Goal: Task Accomplishment & Management: Manage account settings

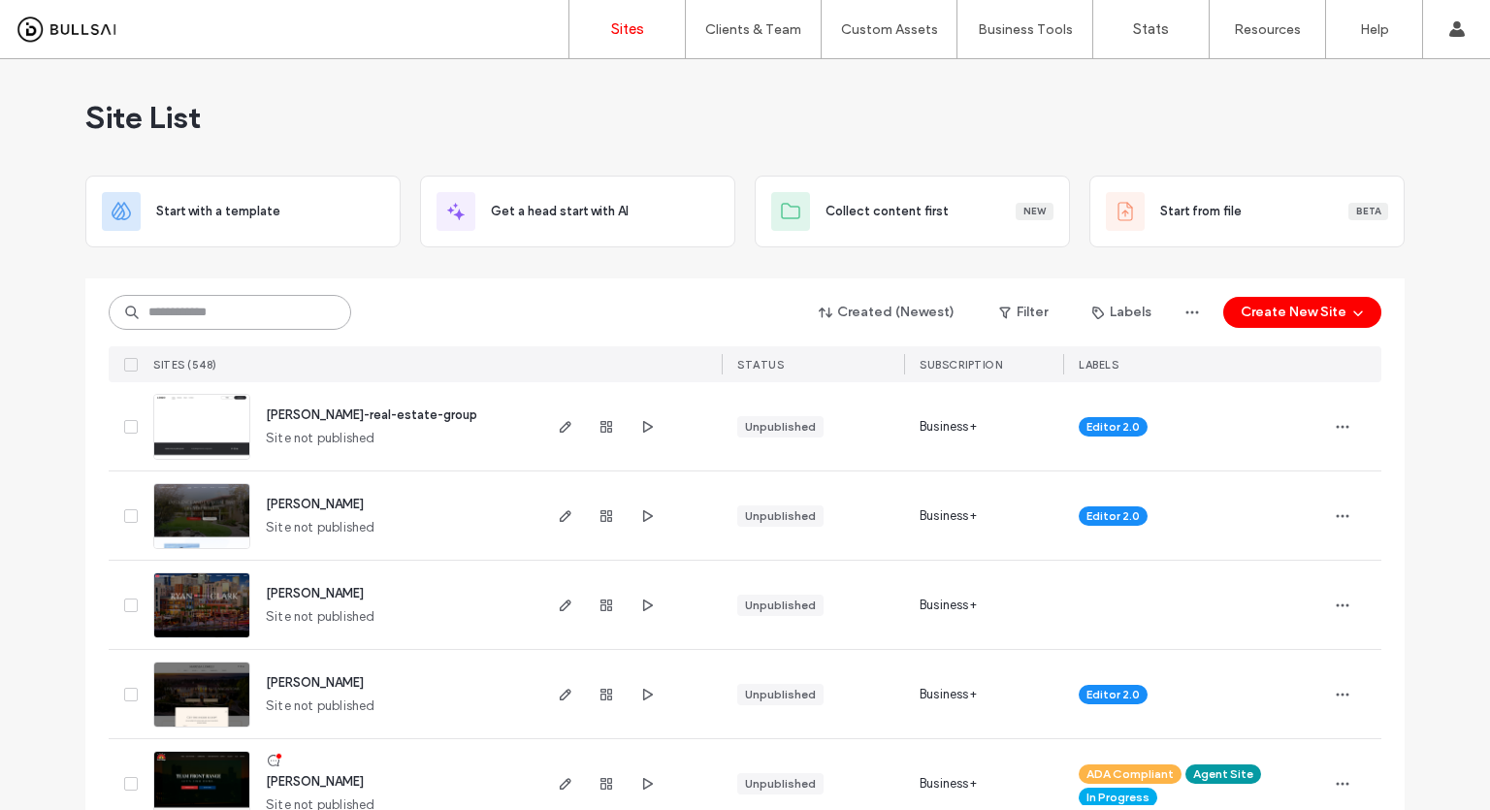
click at [237, 308] on input at bounding box center [230, 312] width 242 height 35
type input "***"
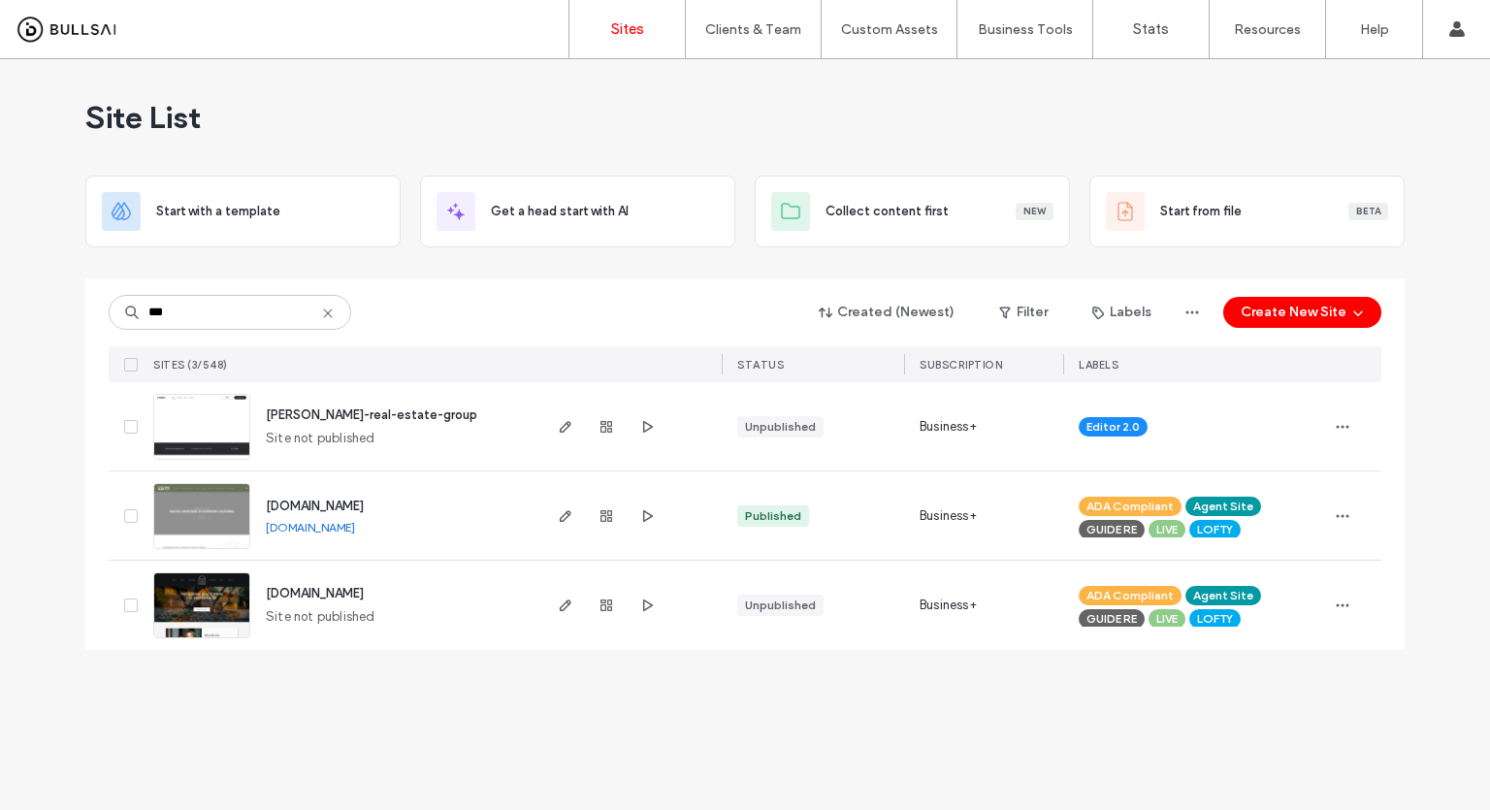
click at [183, 506] on img at bounding box center [201, 550] width 95 height 132
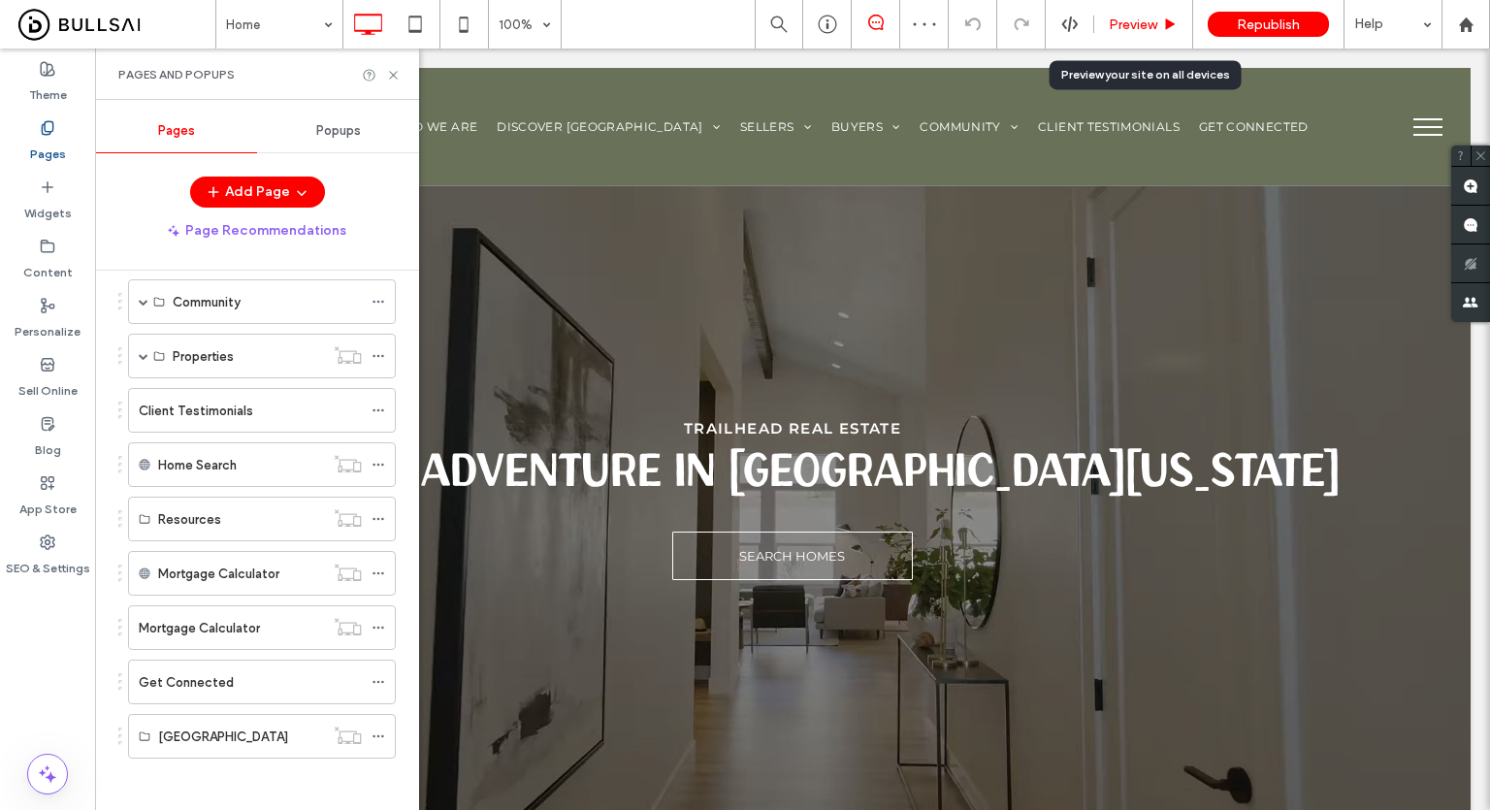
click at [1143, 24] on span "Preview" at bounding box center [1132, 24] width 48 height 16
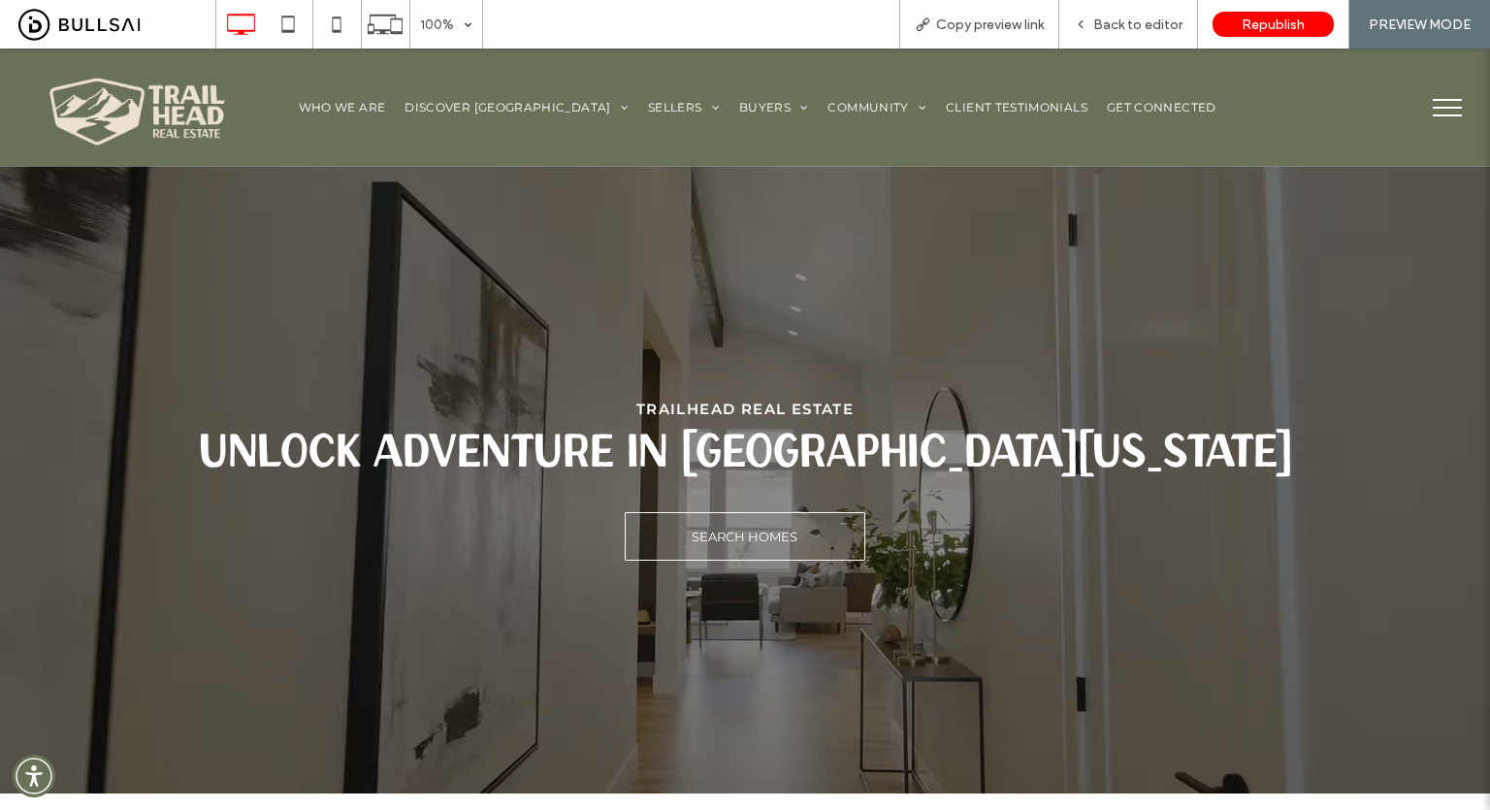
click at [1439, 116] on button "menu" at bounding box center [1447, 107] width 50 height 50
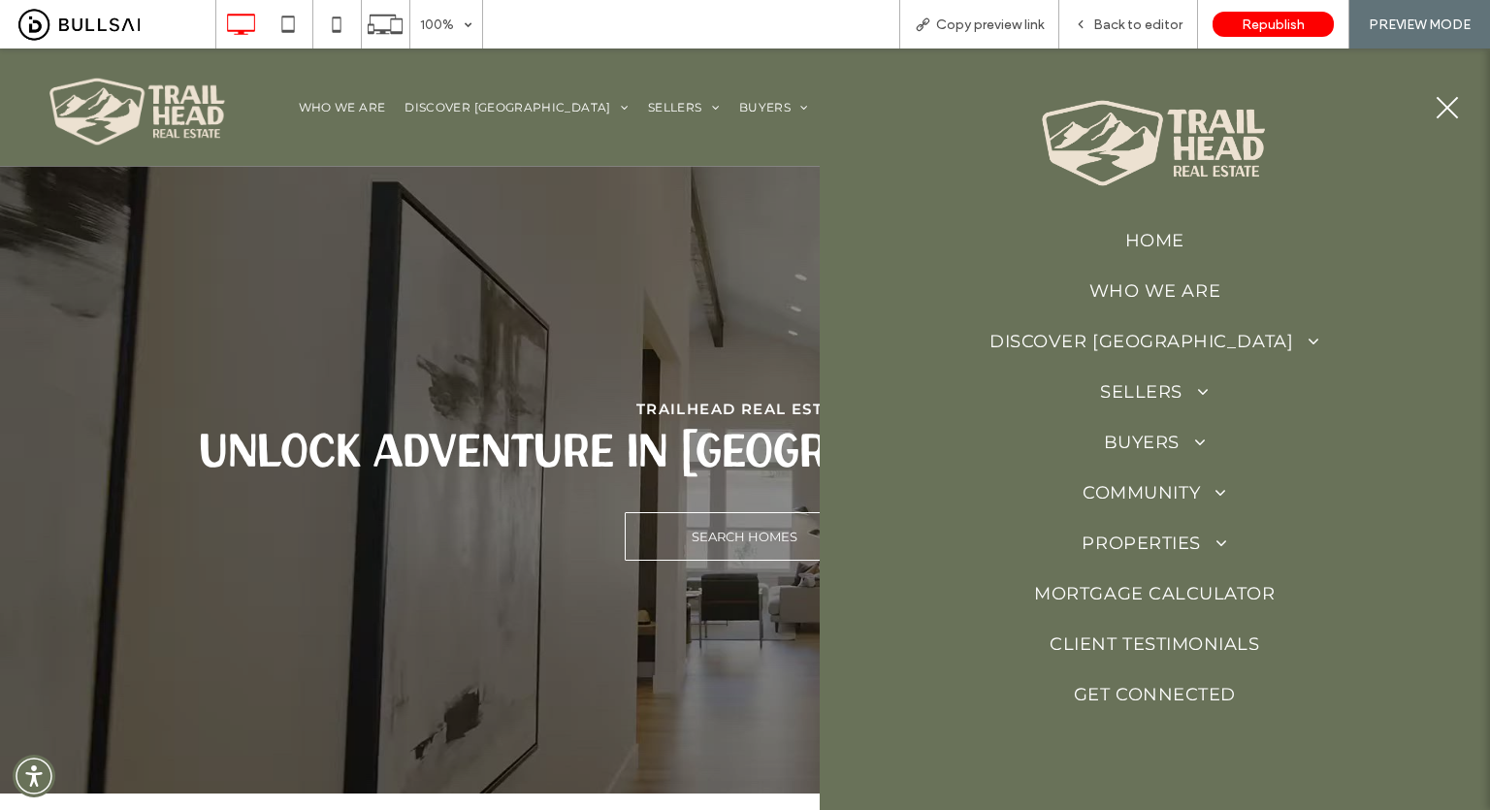
click at [1184, 389] on span at bounding box center [1195, 391] width 27 height 17
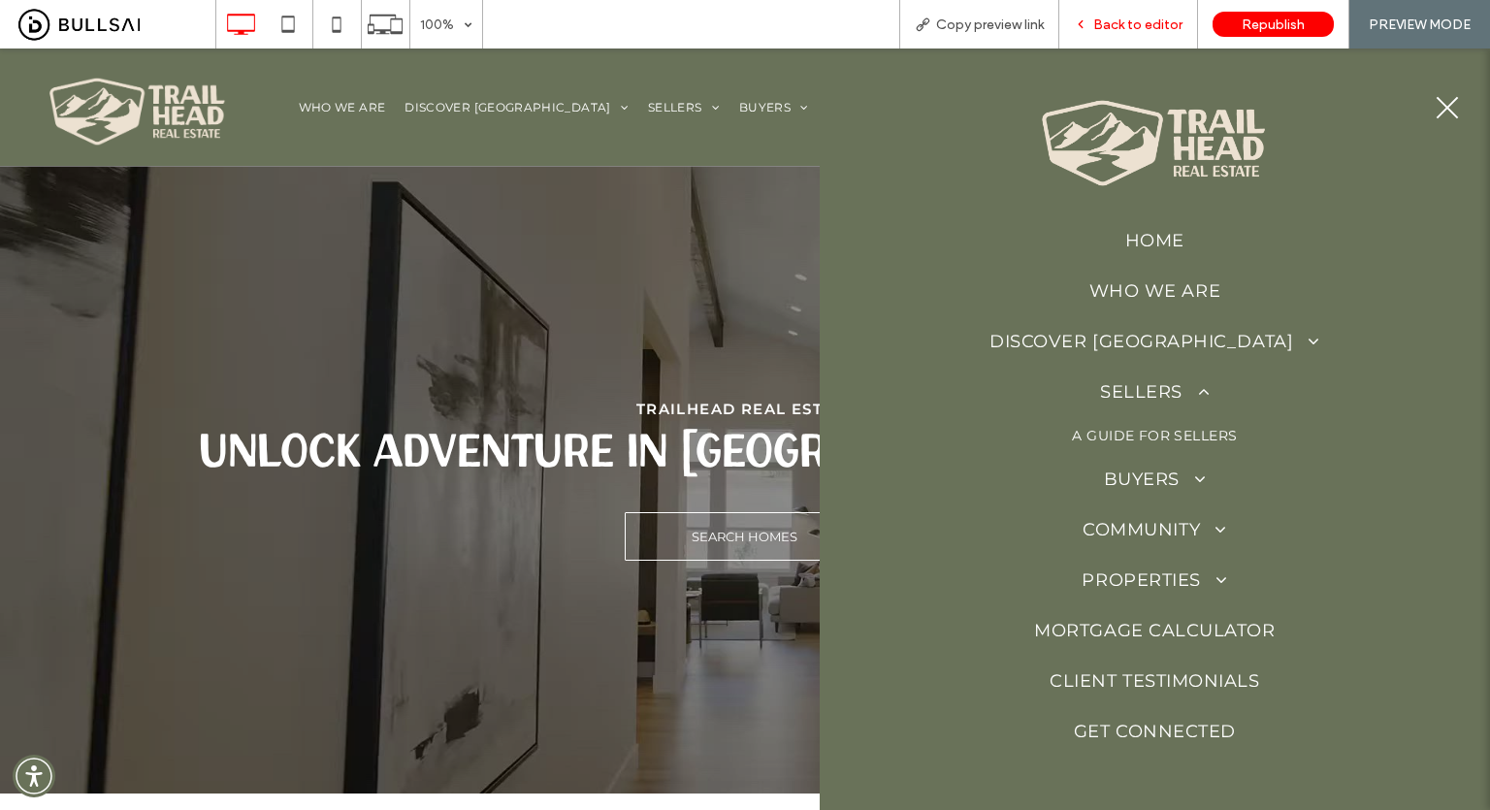
click at [1164, 15] on div "Back to editor" at bounding box center [1128, 24] width 139 height 48
click at [1132, 28] on span "Back to editor" at bounding box center [1137, 24] width 89 height 16
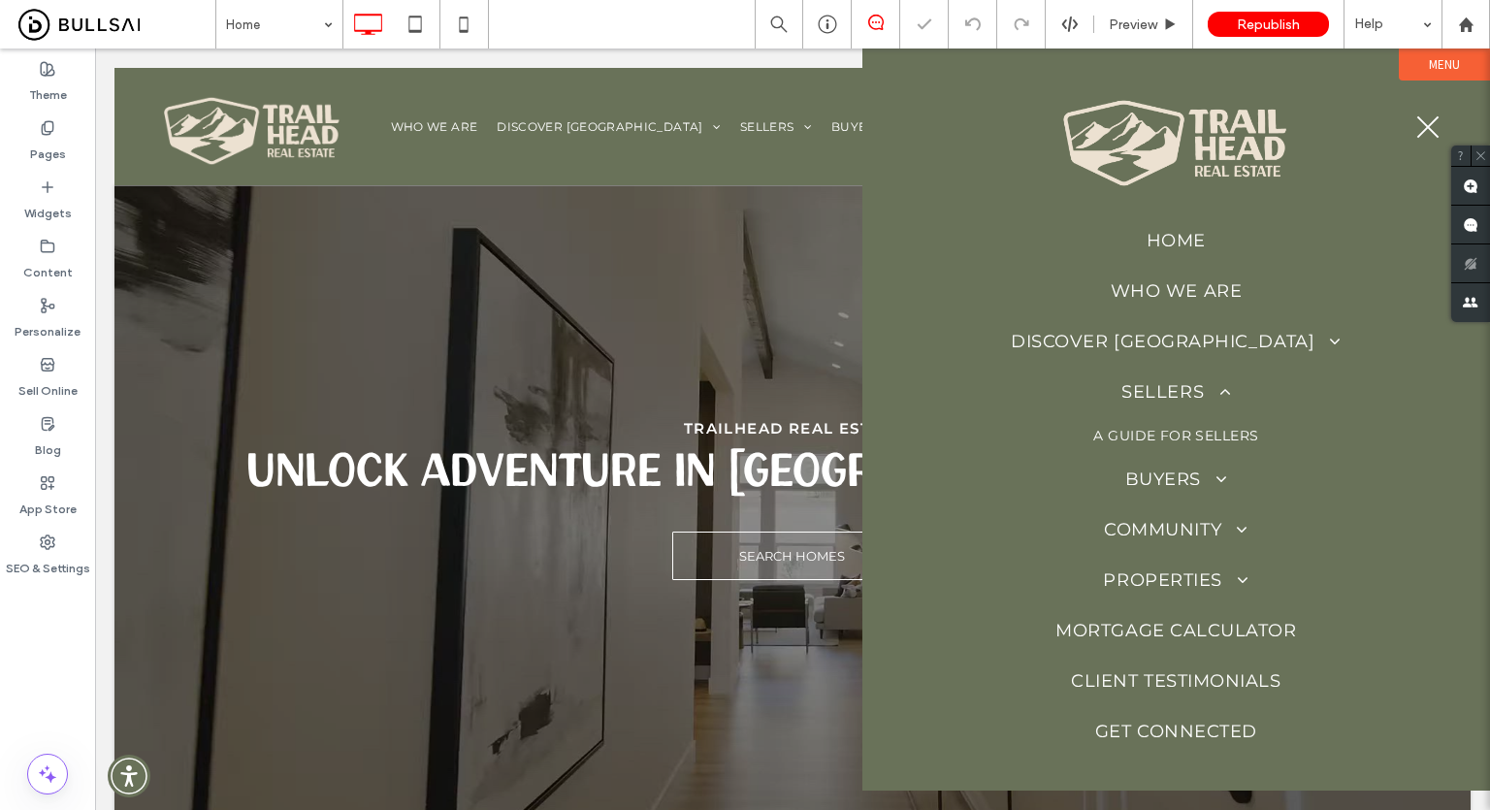
click at [706, 235] on div at bounding box center [792, 428] width 1395 height 761
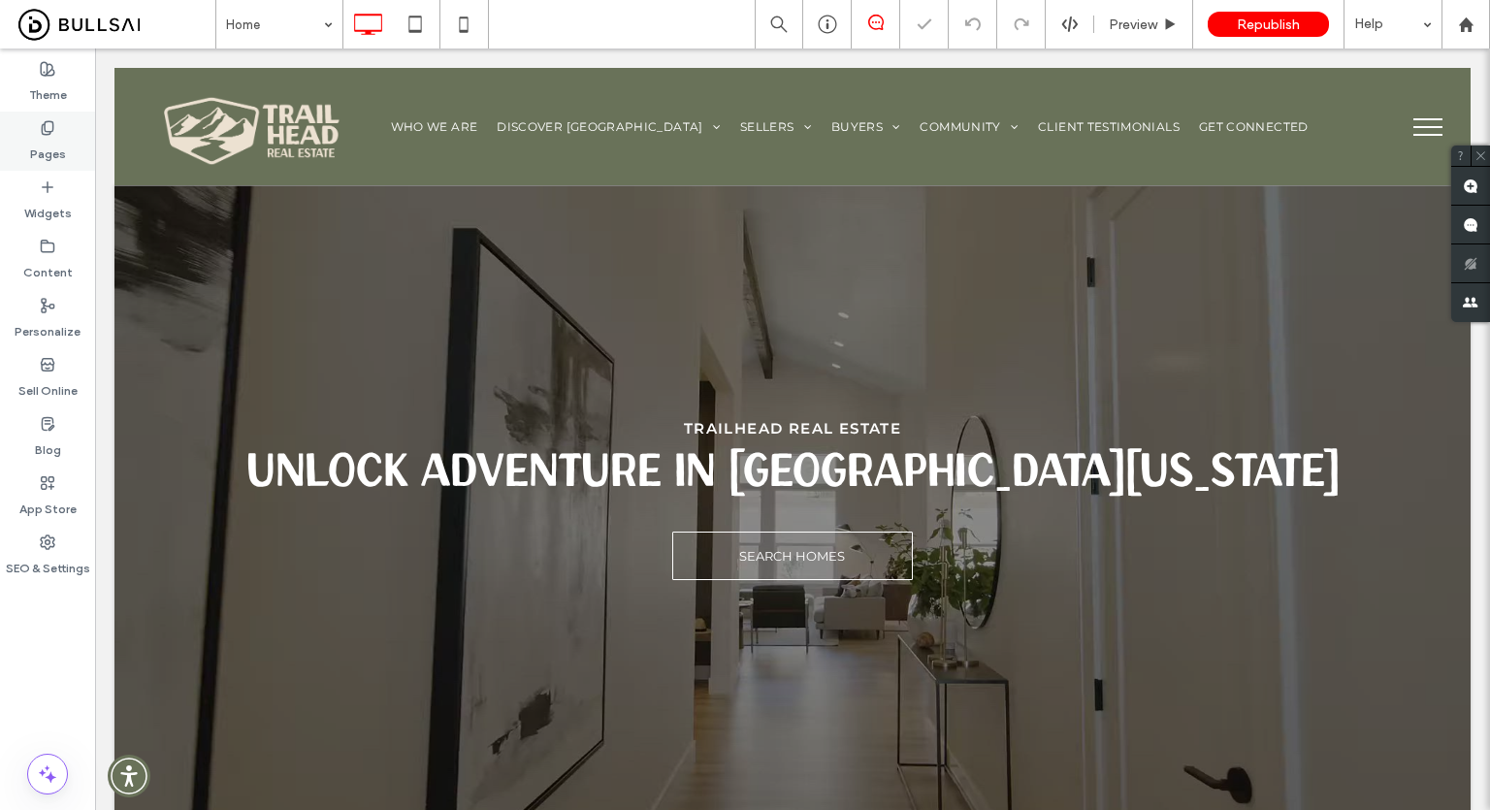
click at [13, 133] on div "Pages" at bounding box center [47, 141] width 95 height 59
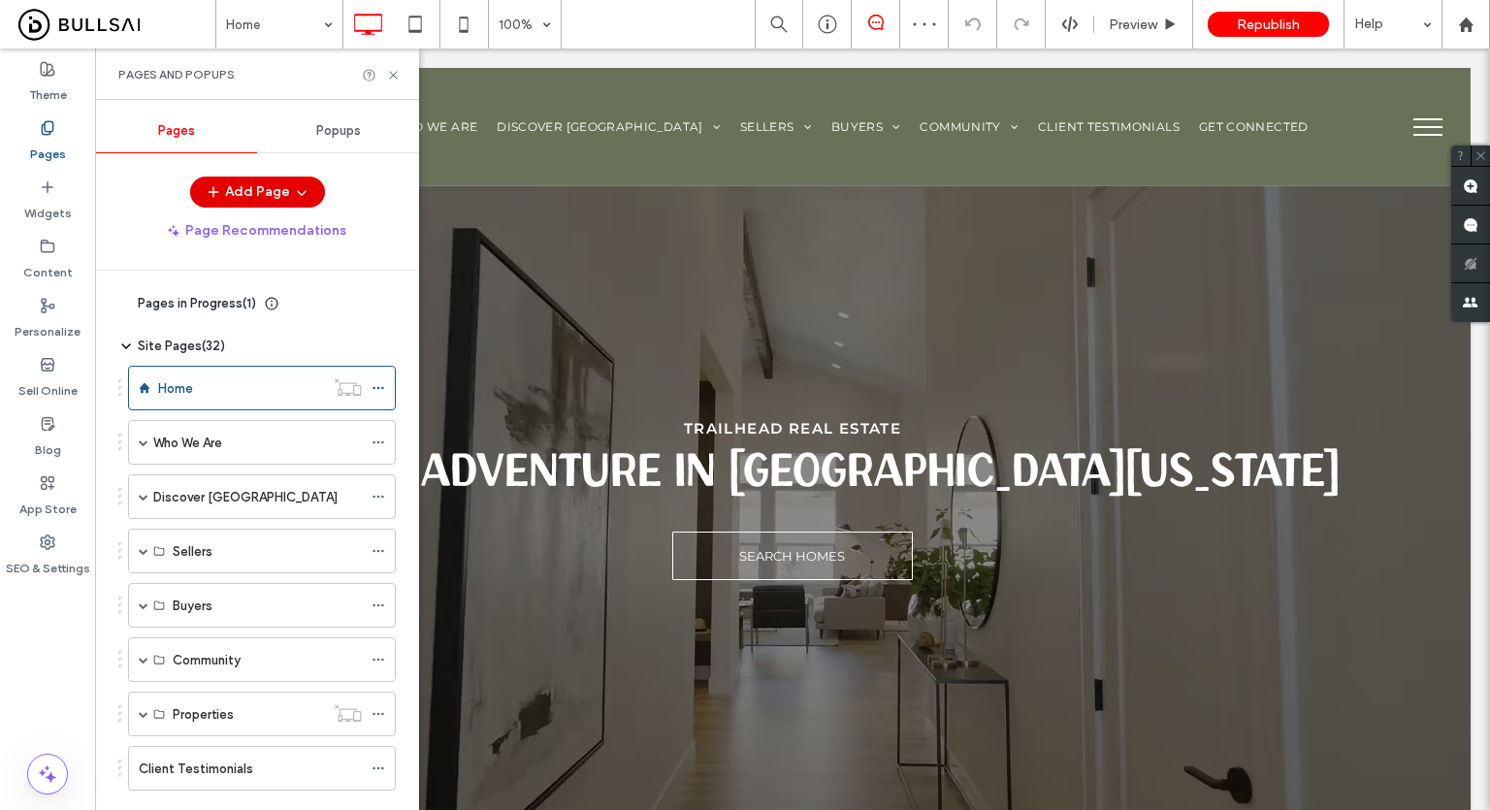
click at [225, 190] on button "Add Page" at bounding box center [257, 192] width 135 height 31
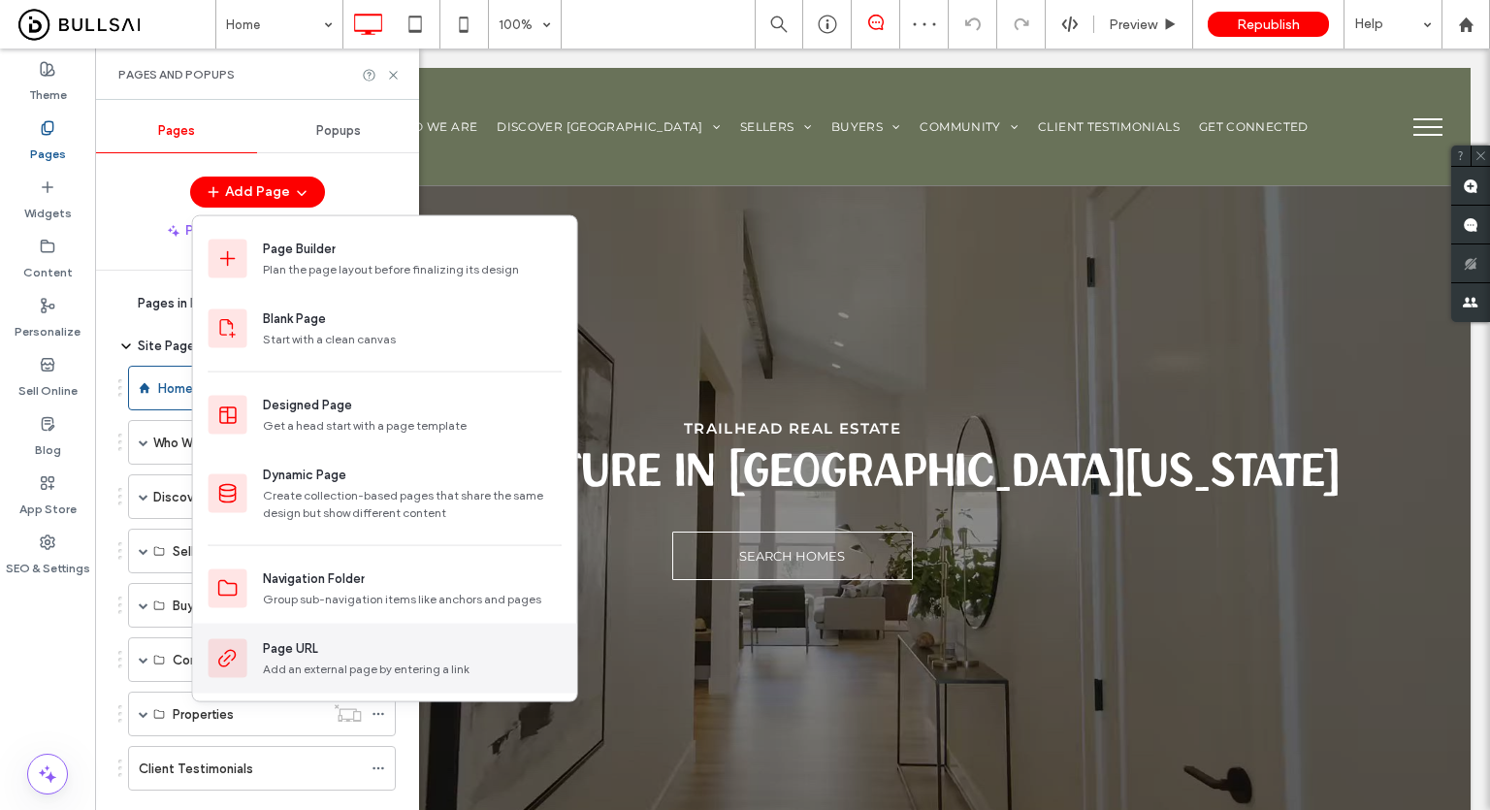
click at [319, 664] on div "Add an external page by entering a link" at bounding box center [412, 668] width 299 height 17
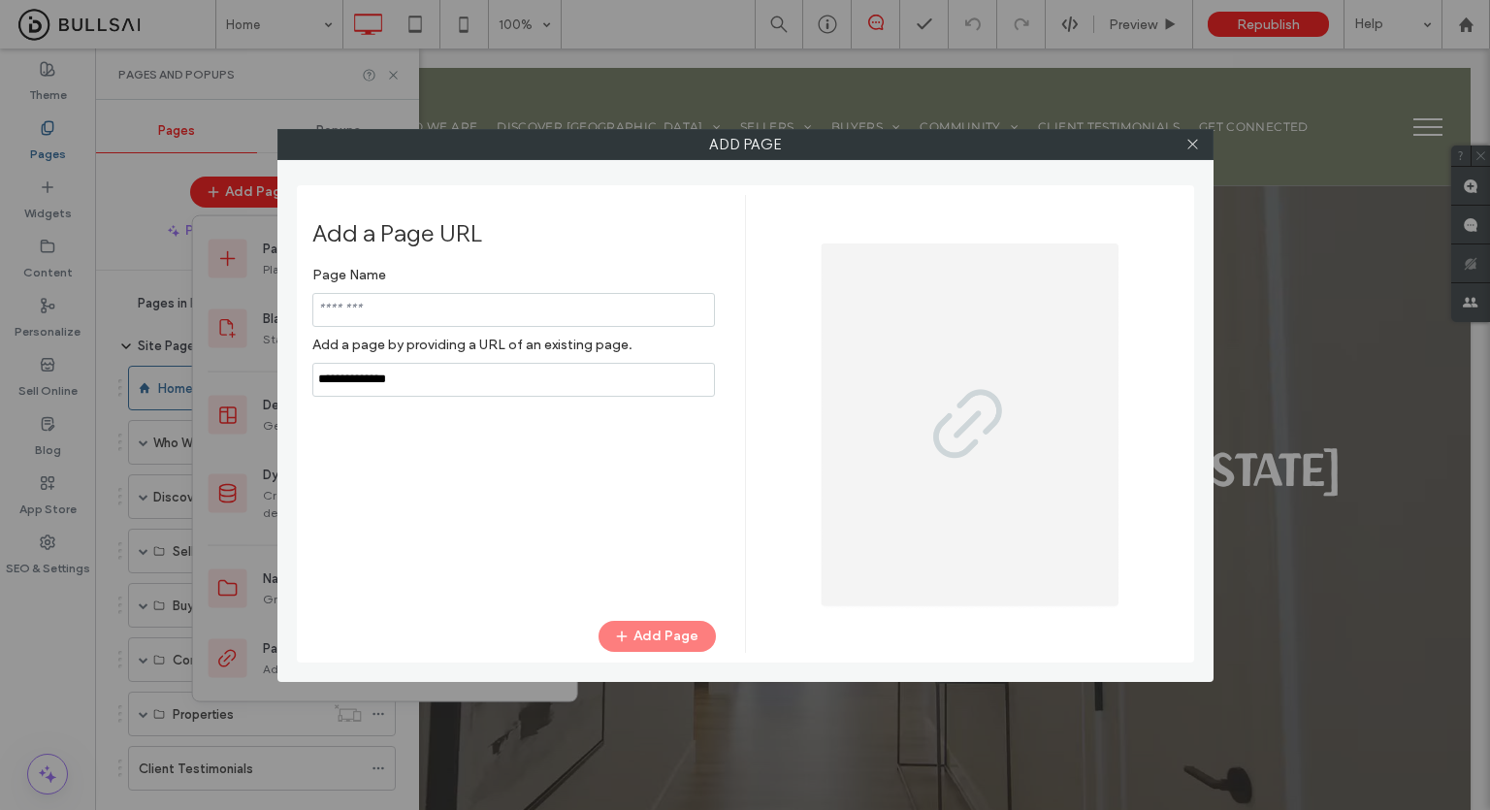
click at [430, 384] on input "notEmpty,url" at bounding box center [513, 380] width 402 height 34
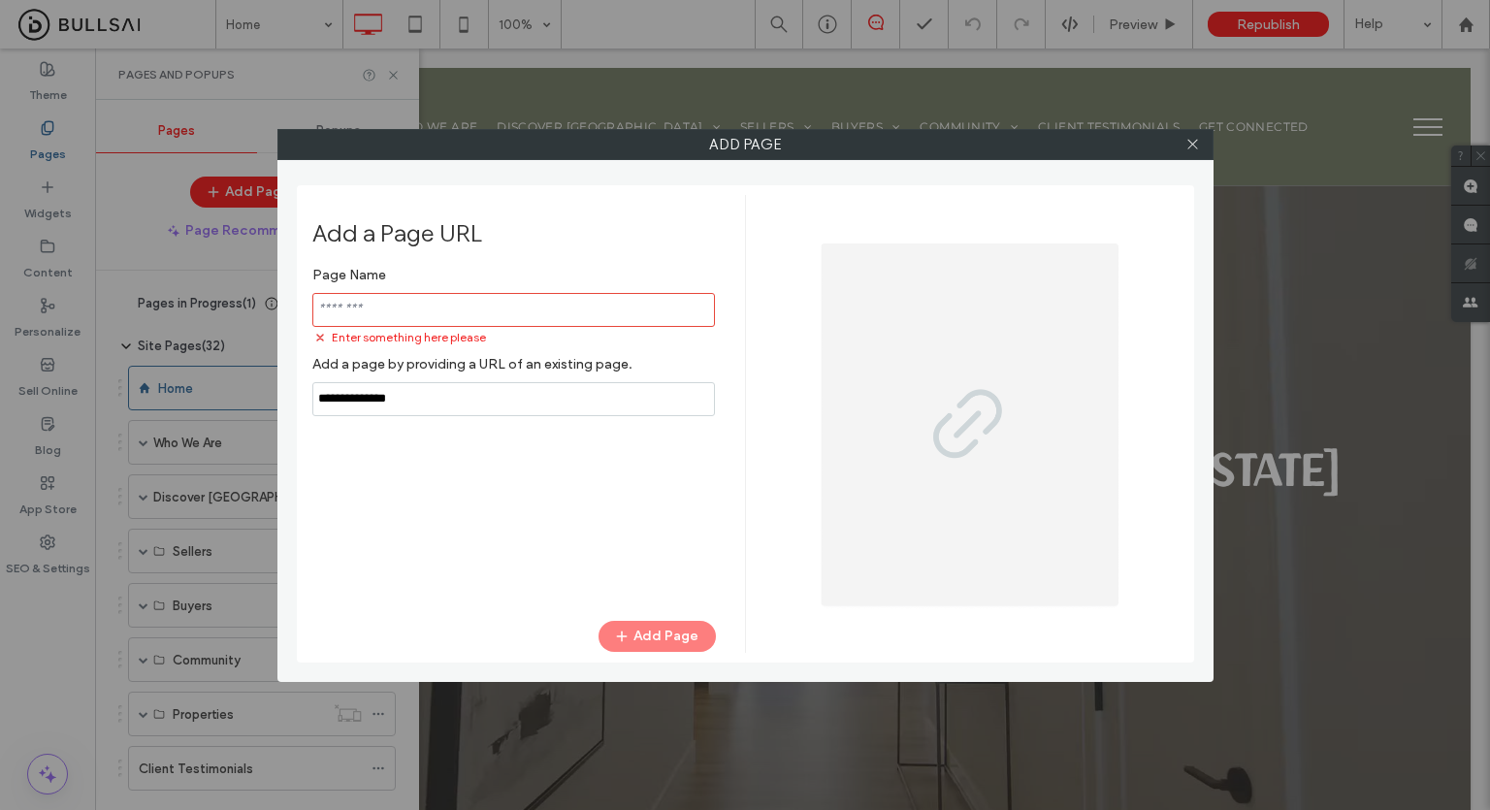
click at [430, 384] on input "notEmpty,url" at bounding box center [513, 399] width 402 height 34
paste input "**********"
type input "**********"
drag, startPoint x: 483, startPoint y: 308, endPoint x: 180, endPoint y: 325, distance: 303.0
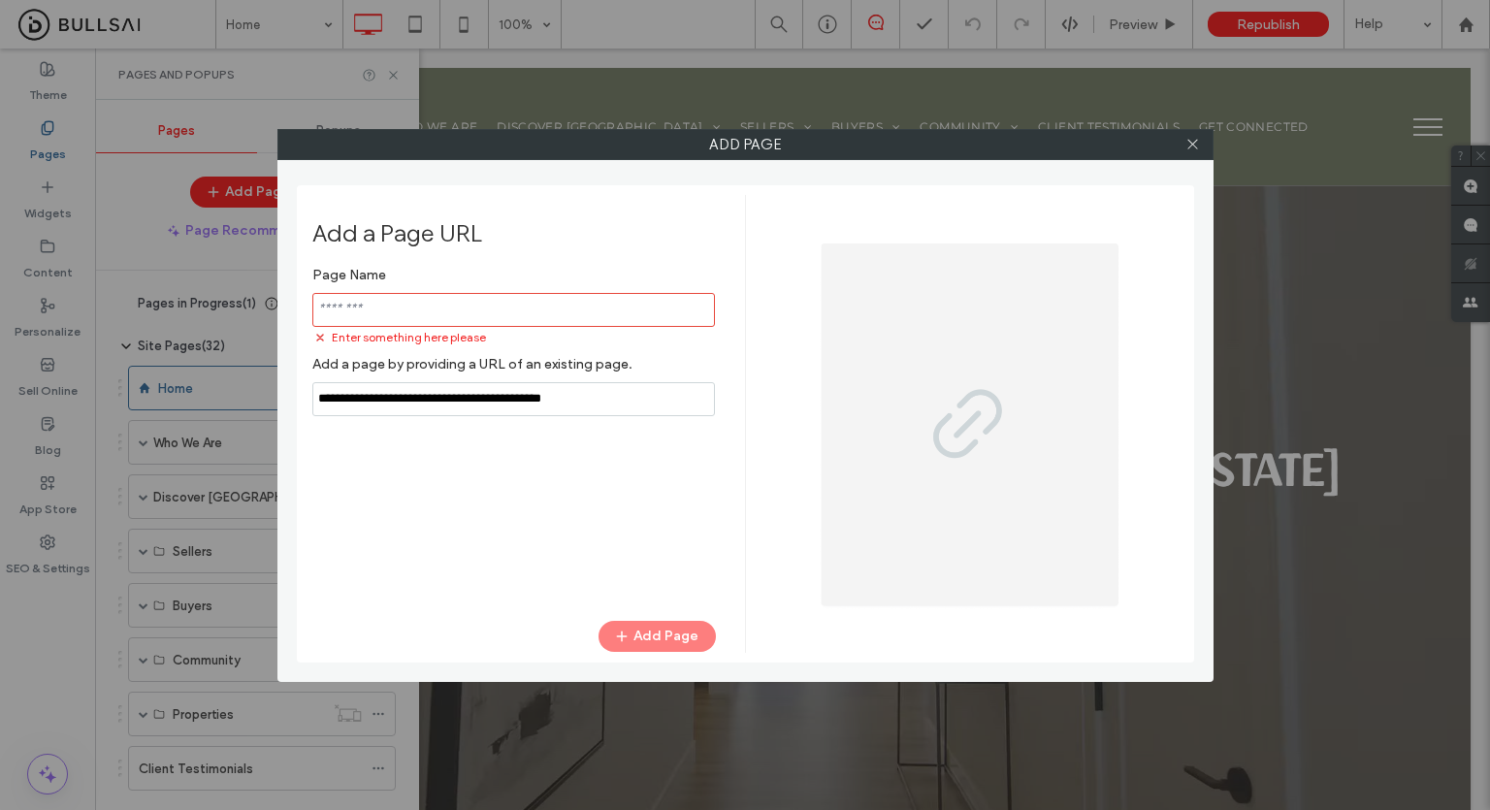
click at [186, 325] on div "Add Page Add a Page URL Page Name Enter something here please Add a page by pro…" at bounding box center [745, 405] width 1490 height 810
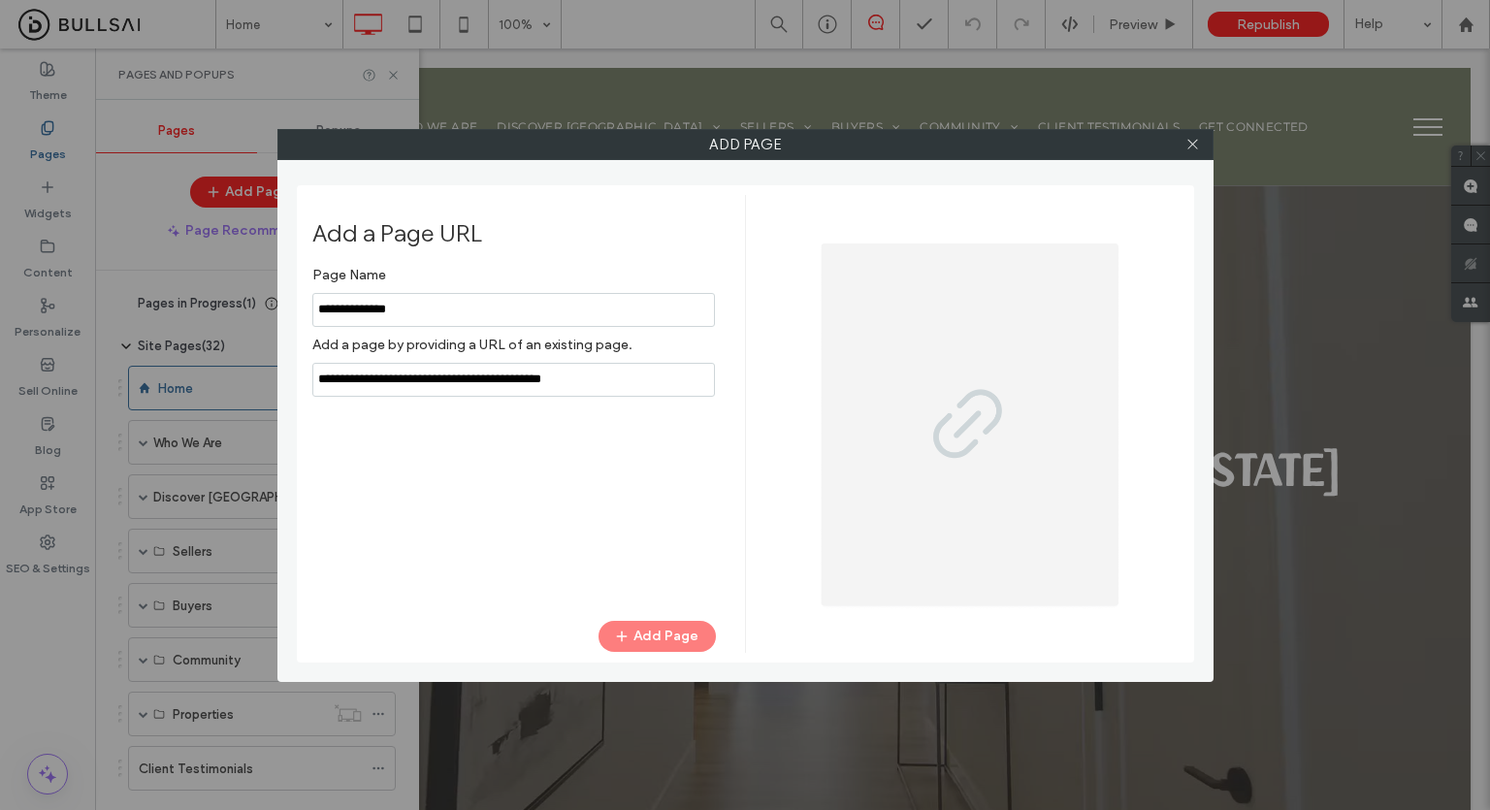
type input "**********"
click at [586, 387] on input "notEmpty,url" at bounding box center [513, 380] width 402 height 34
click at [656, 637] on button "Add Page" at bounding box center [656, 636] width 117 height 31
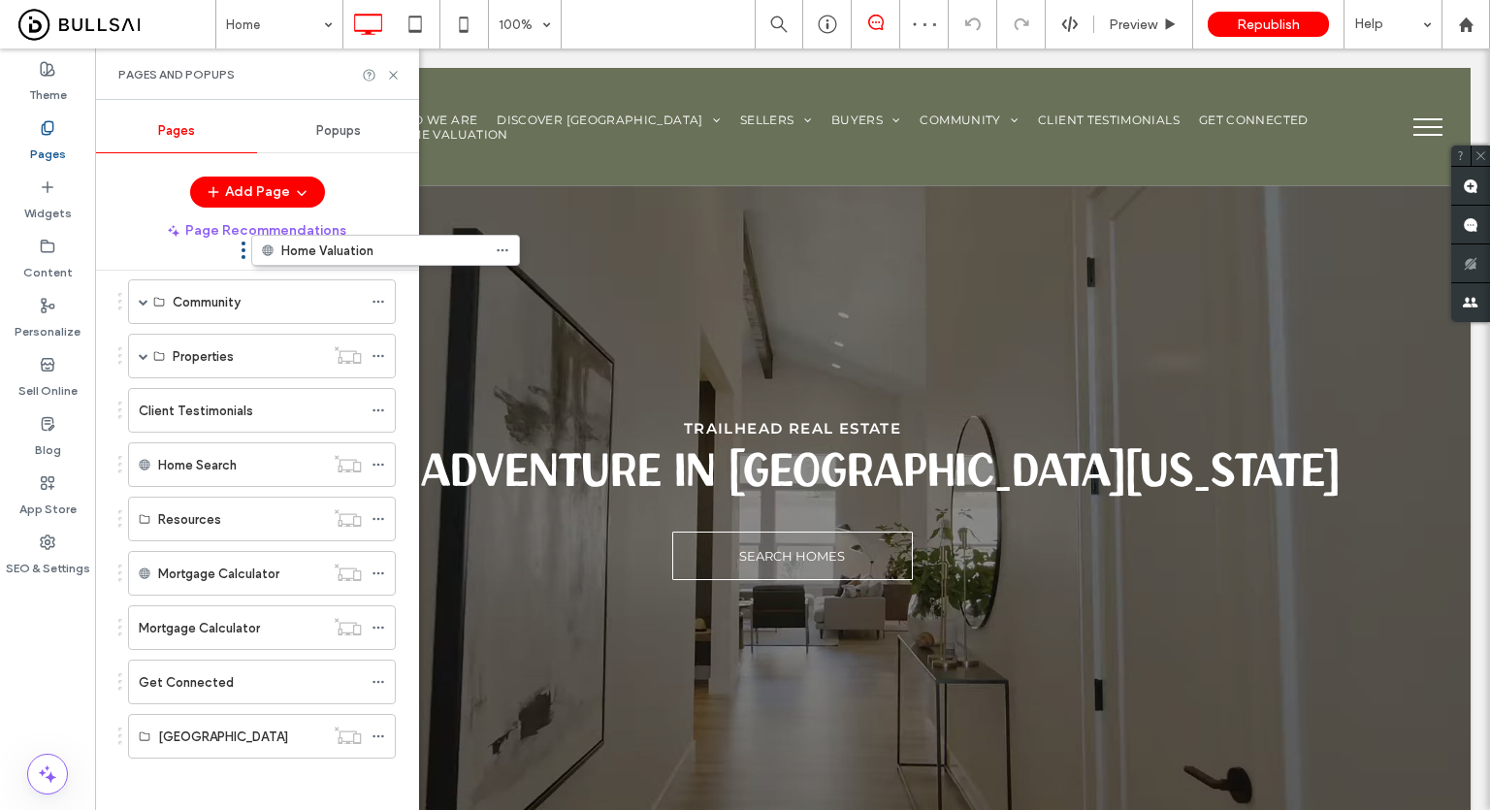
scroll to position [112, 0]
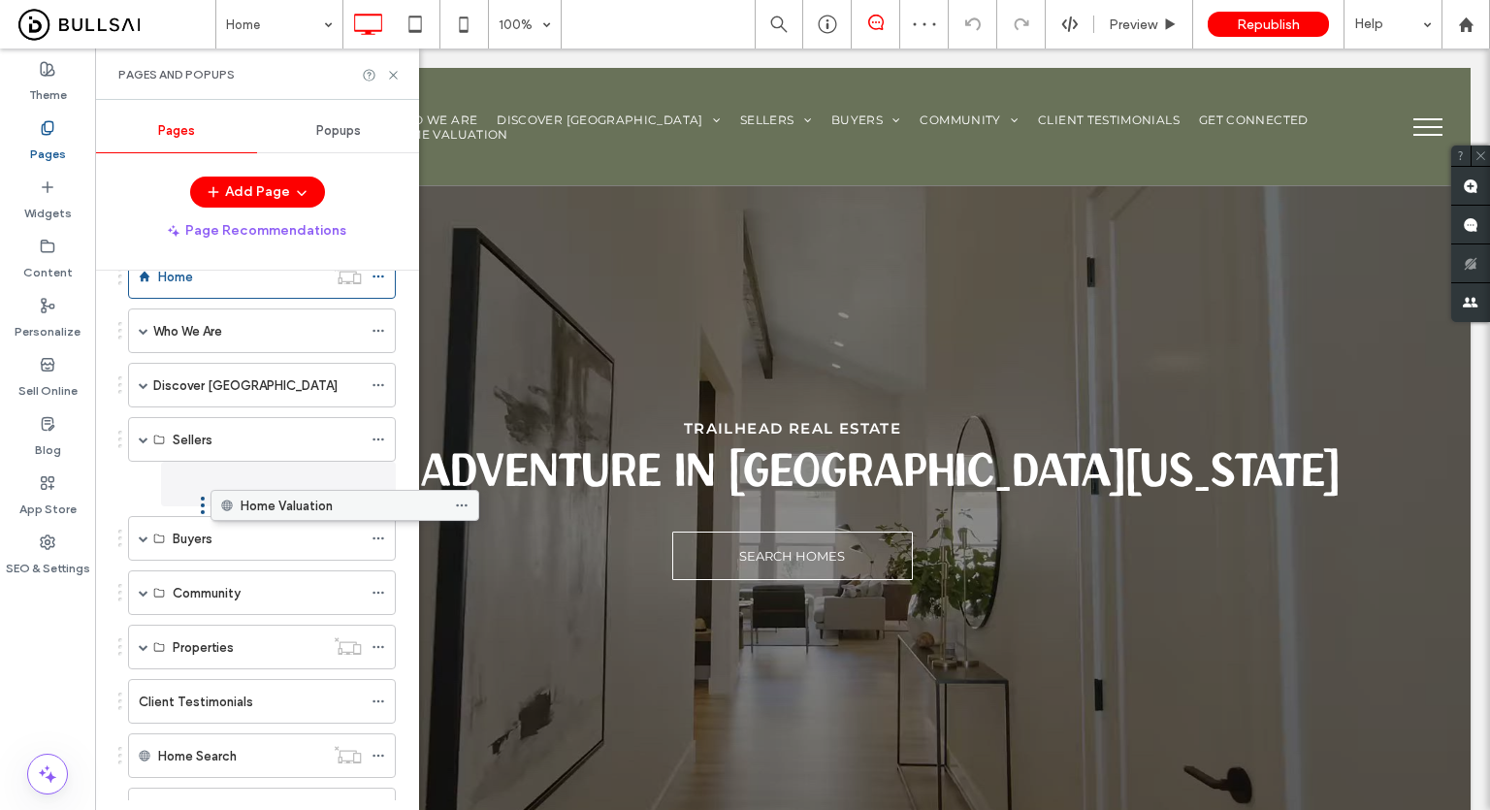
drag, startPoint x: 196, startPoint y: 730, endPoint x: 277, endPoint y: 513, distance: 232.0
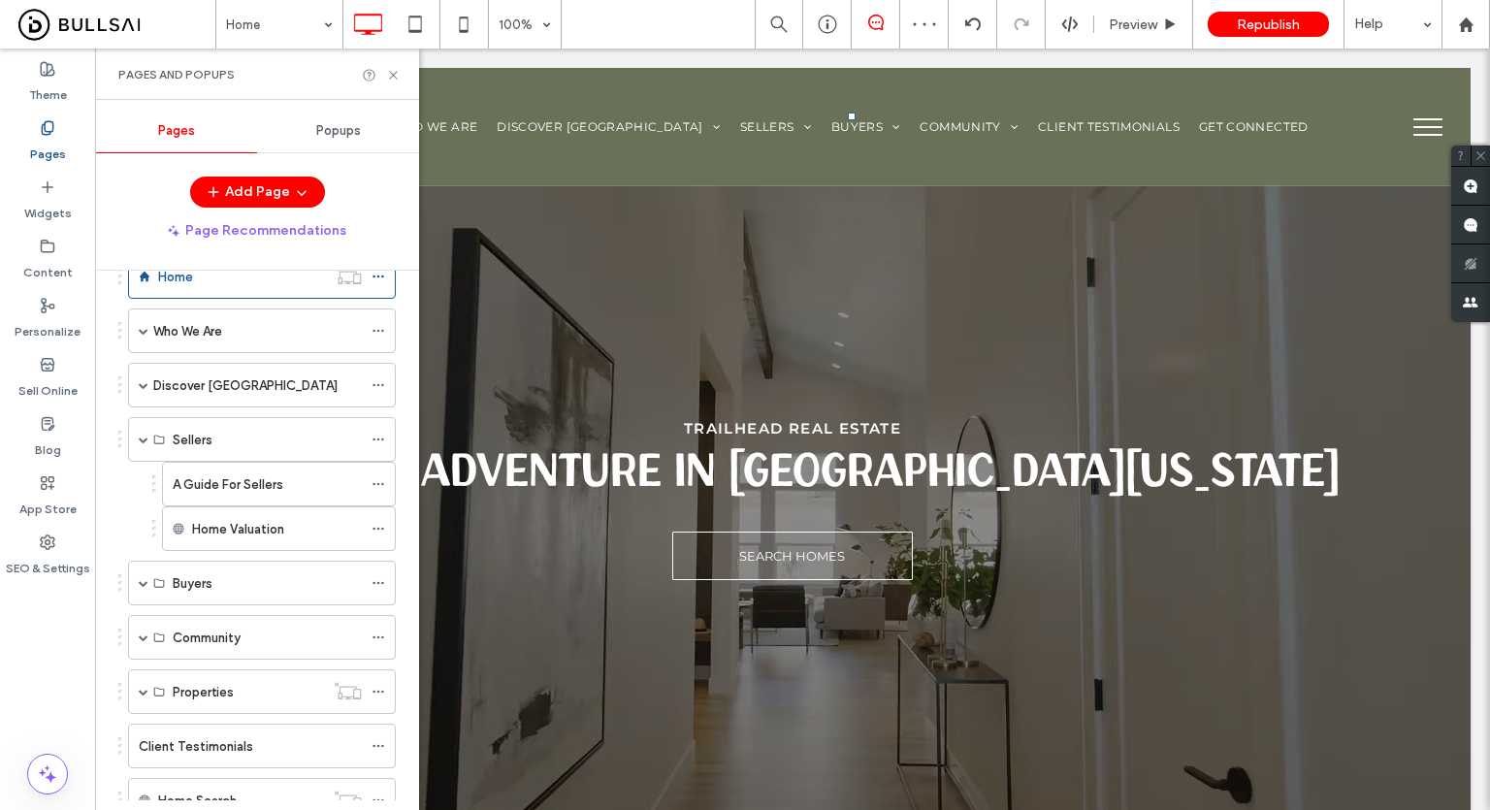
click at [1413, 123] on button "menu" at bounding box center [1427, 127] width 50 height 50
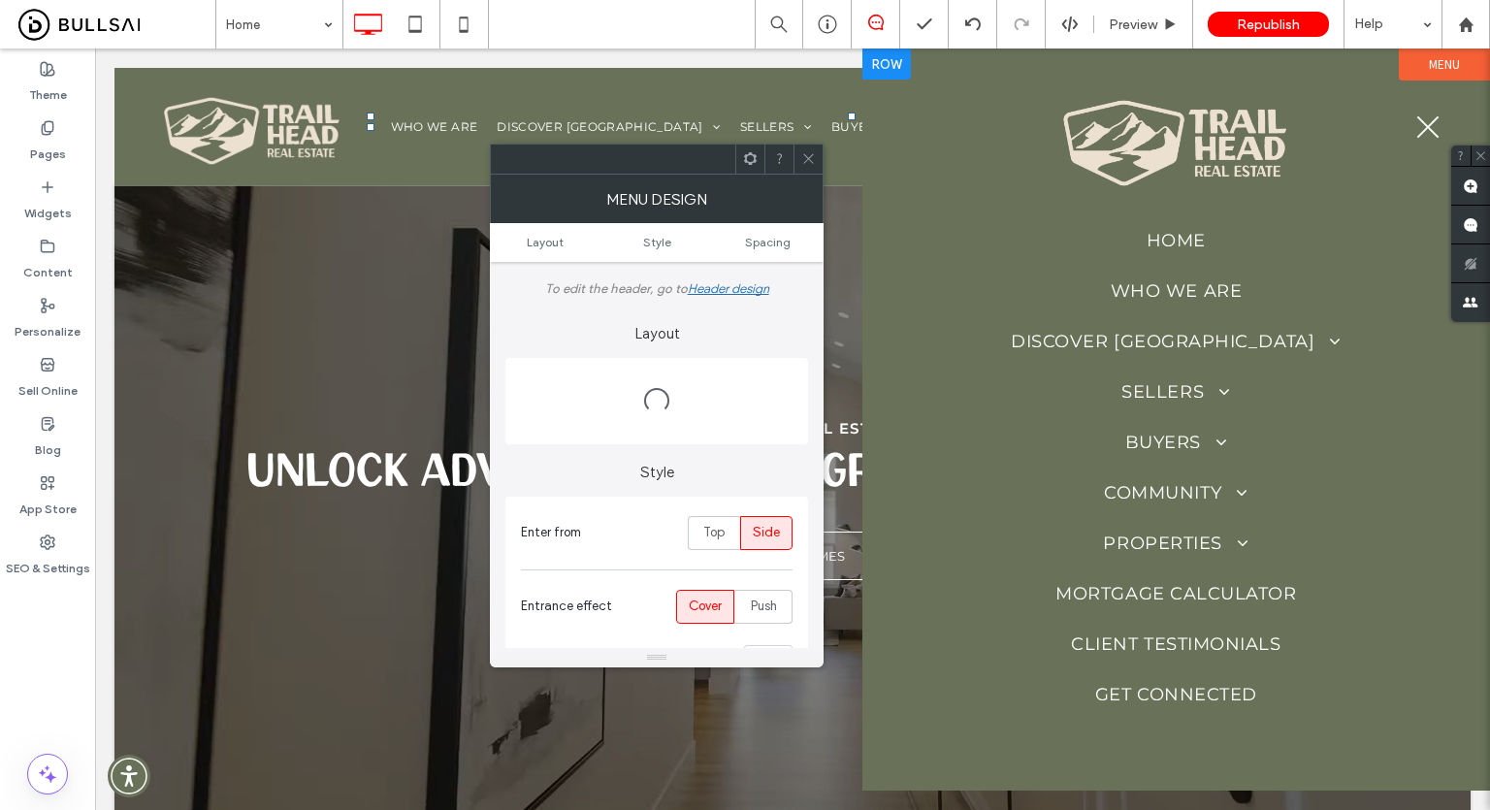
click at [1185, 348] on span "Discover Placer County" at bounding box center [1176, 341] width 331 height 21
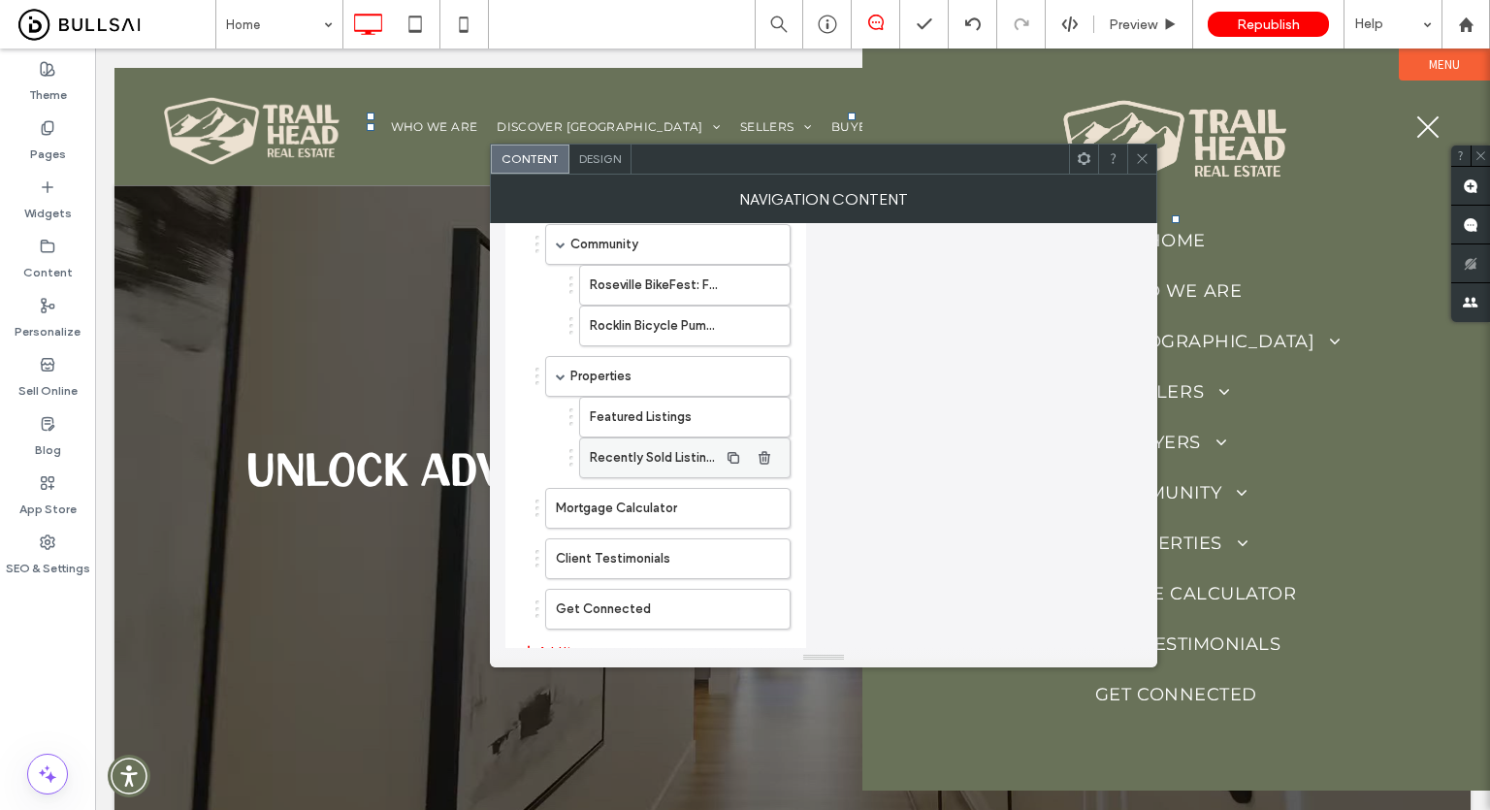
scroll to position [842, 0]
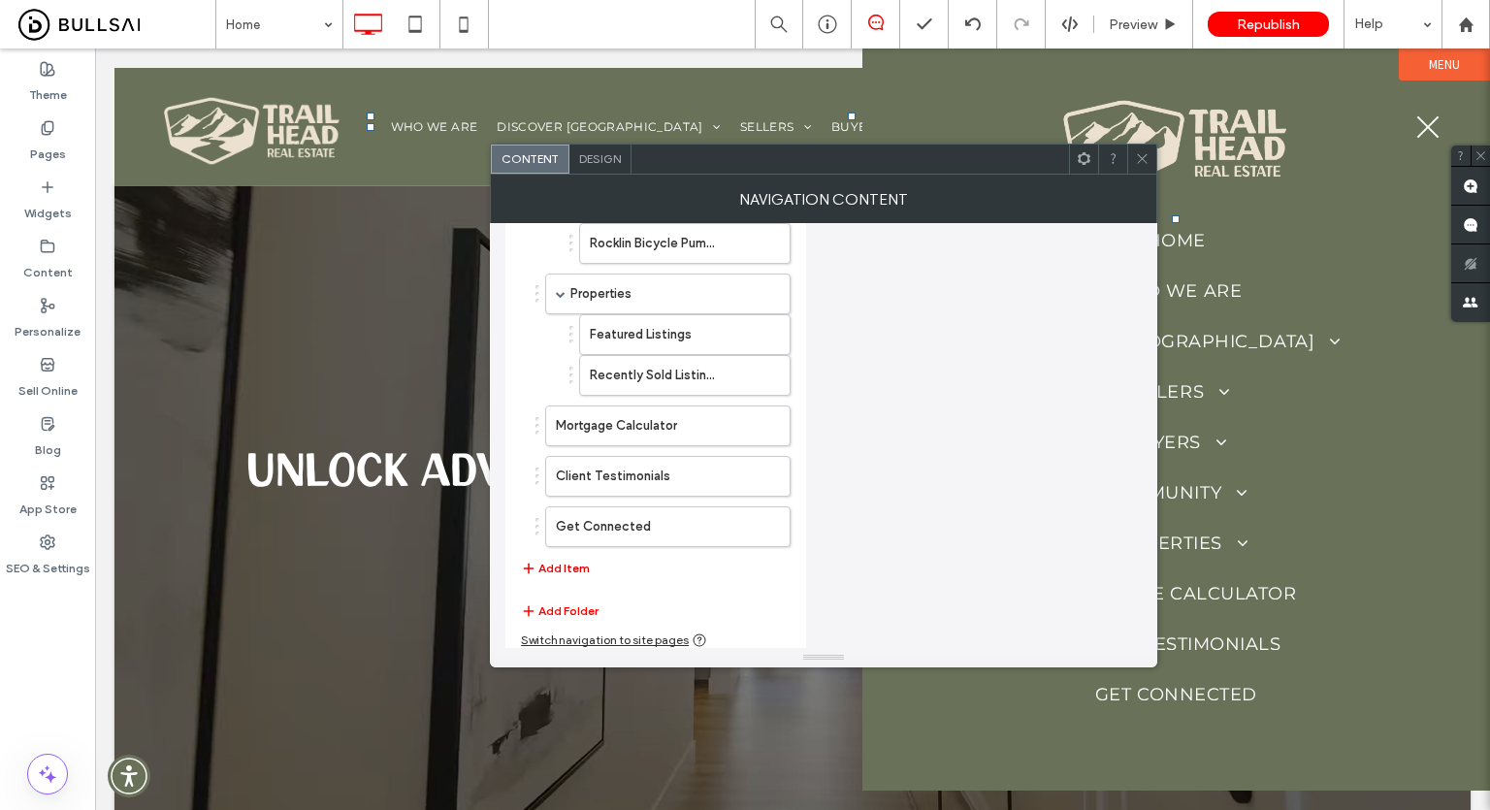
click at [559, 565] on button "Add Item" at bounding box center [555, 568] width 69 height 23
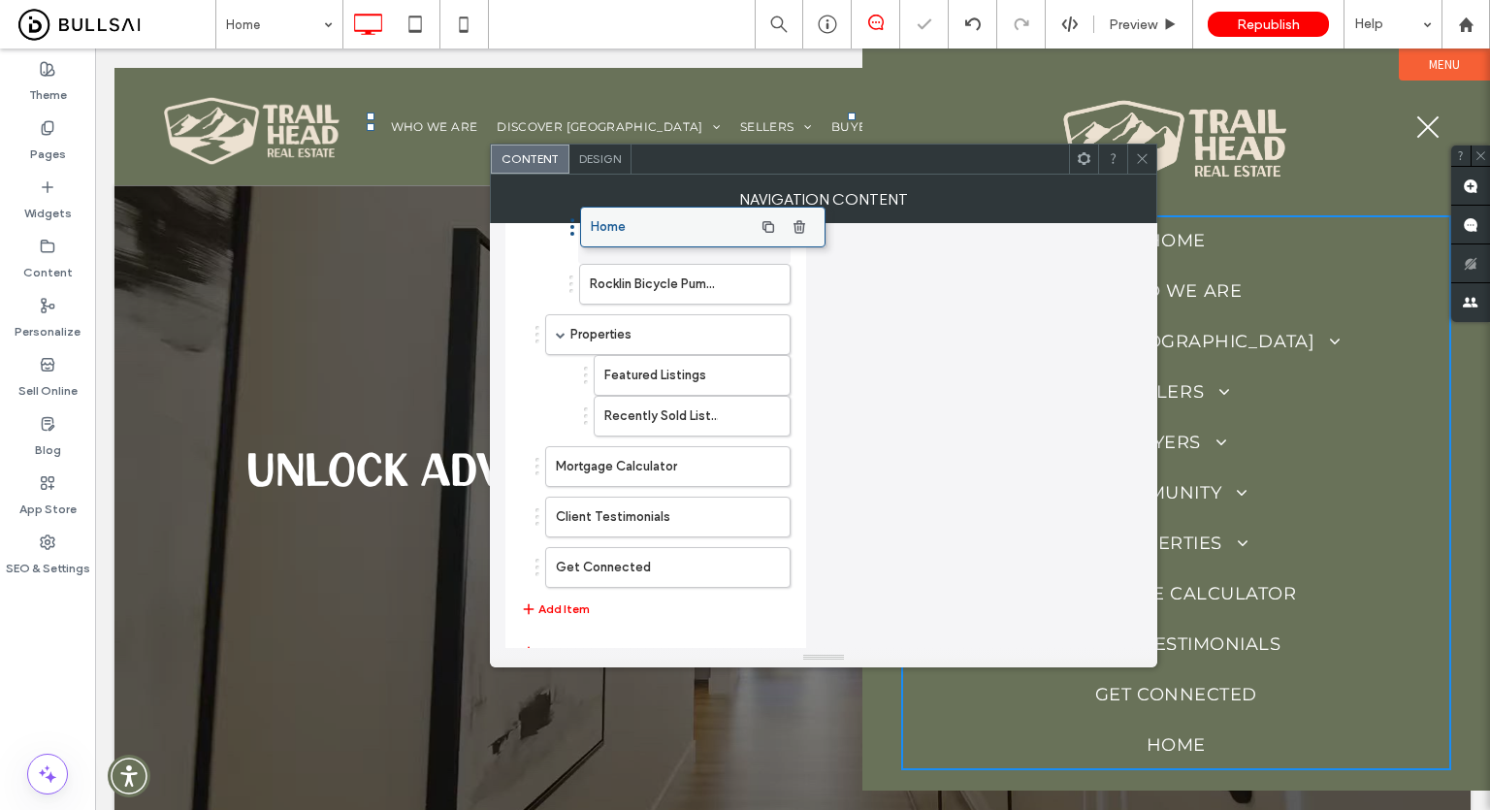
scroll to position [883, 0]
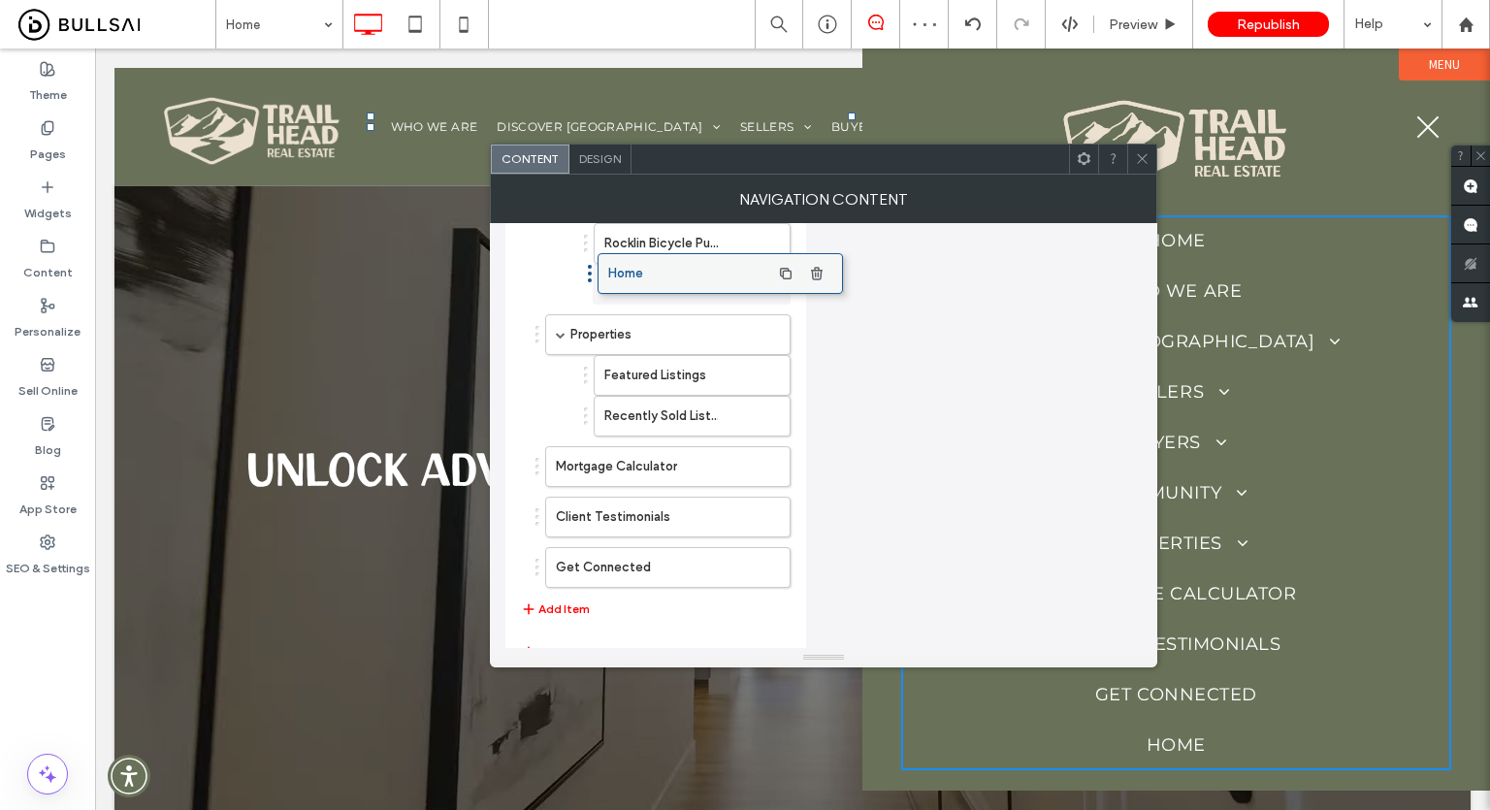
drag, startPoint x: 662, startPoint y: 554, endPoint x: 714, endPoint y: 260, distance: 298.3
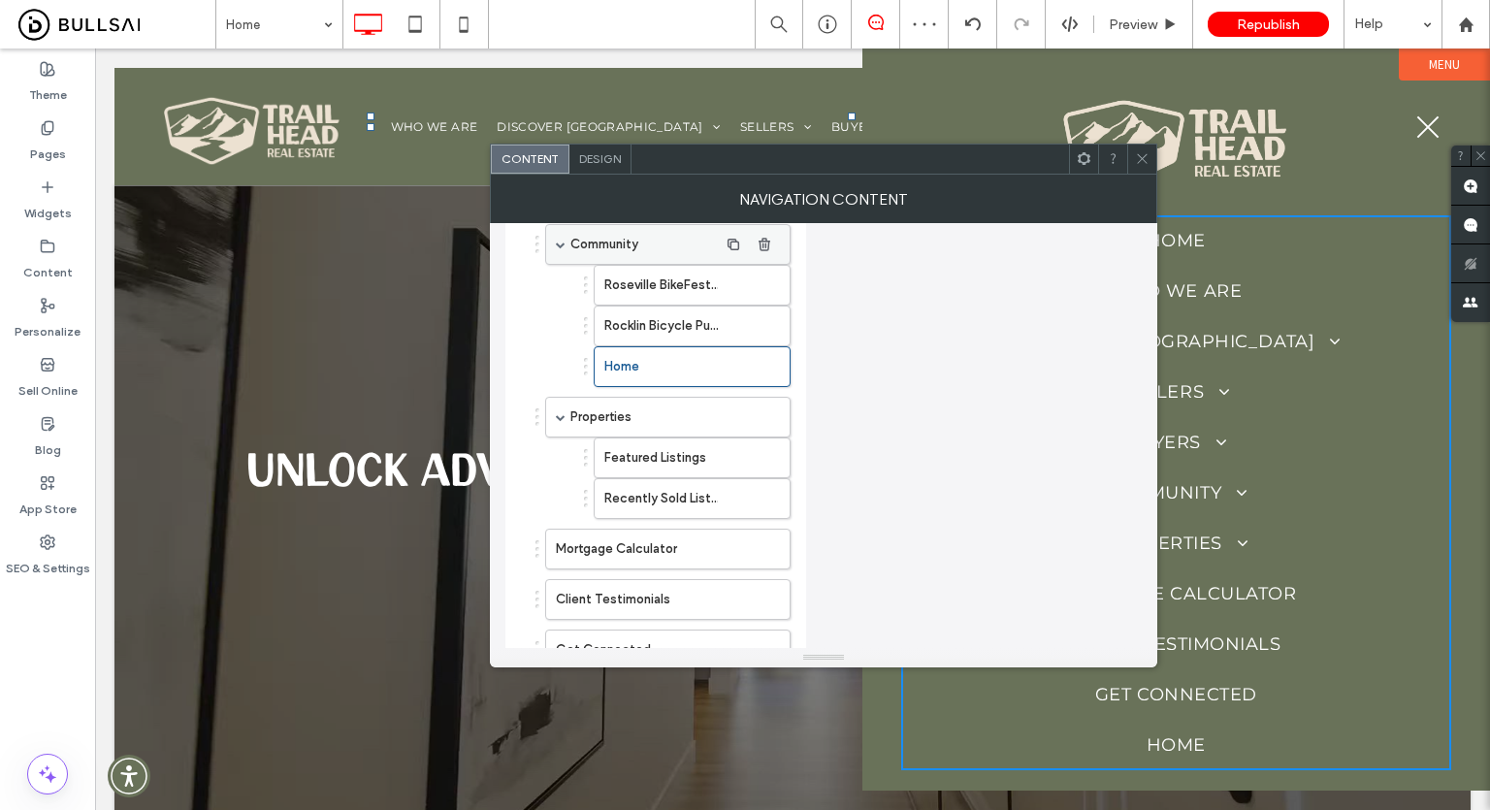
scroll to position [648, 0]
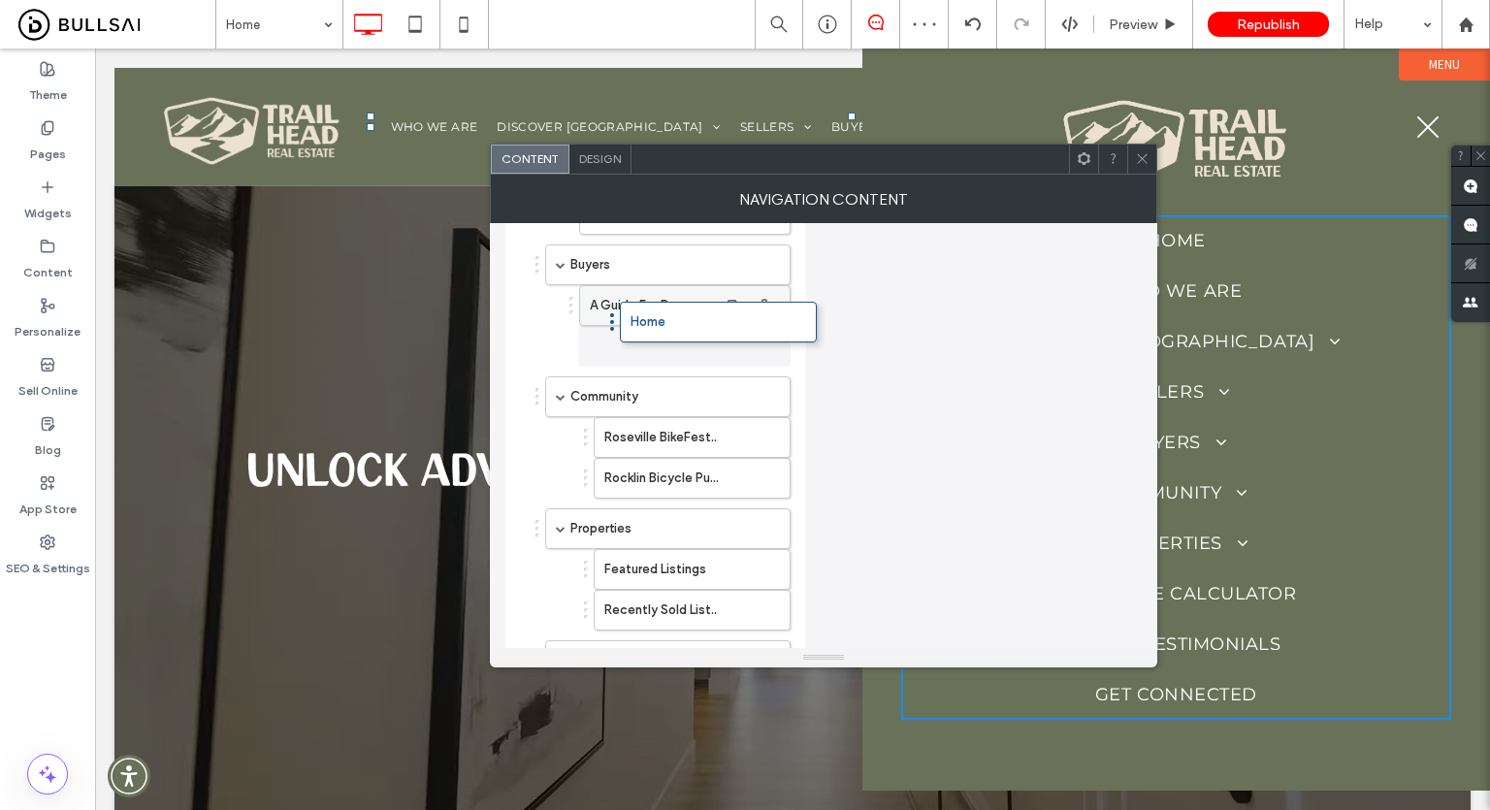
drag, startPoint x: 661, startPoint y: 474, endPoint x: 688, endPoint y: 316, distance: 160.2
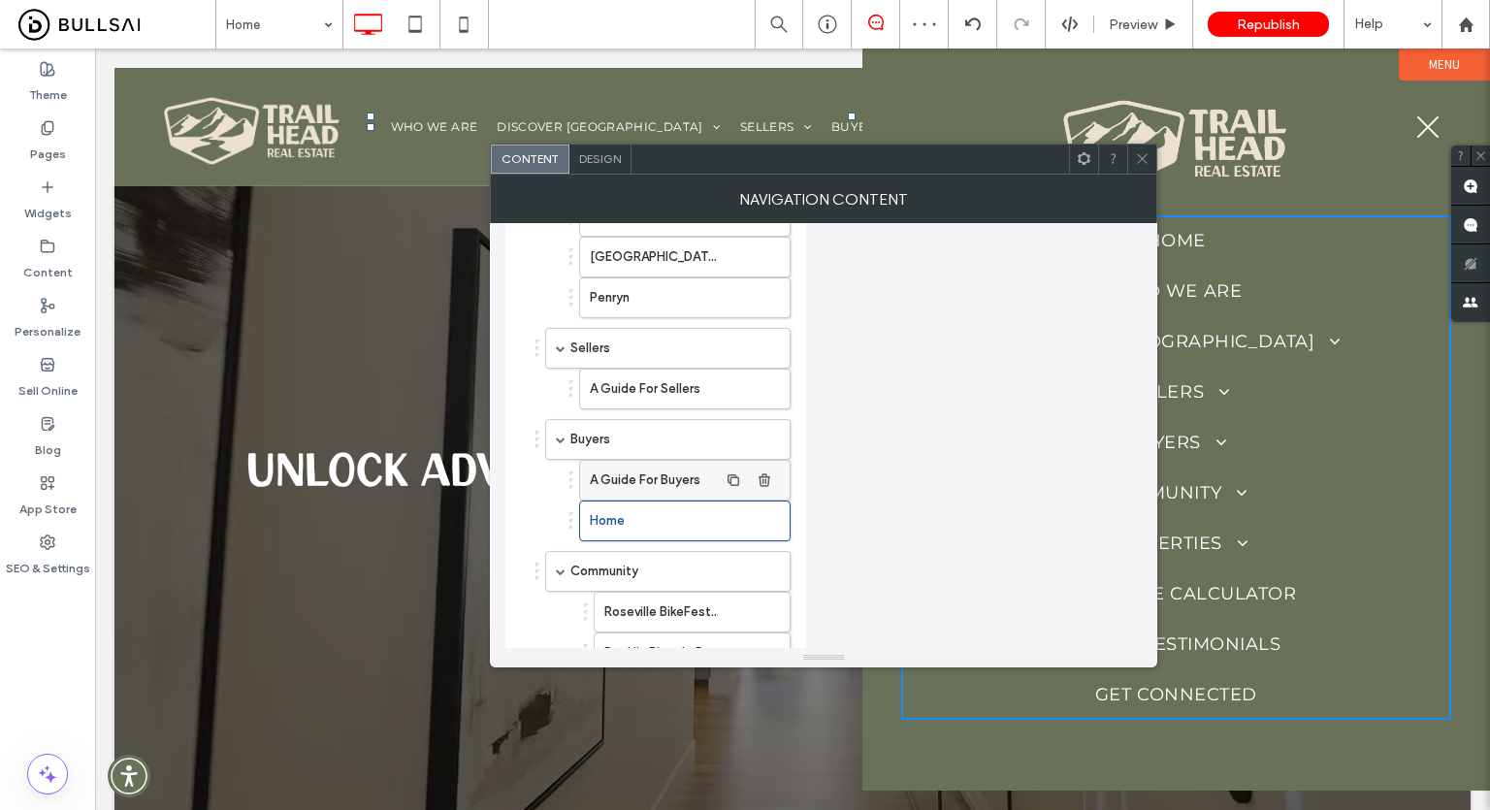
scroll to position [454, 0]
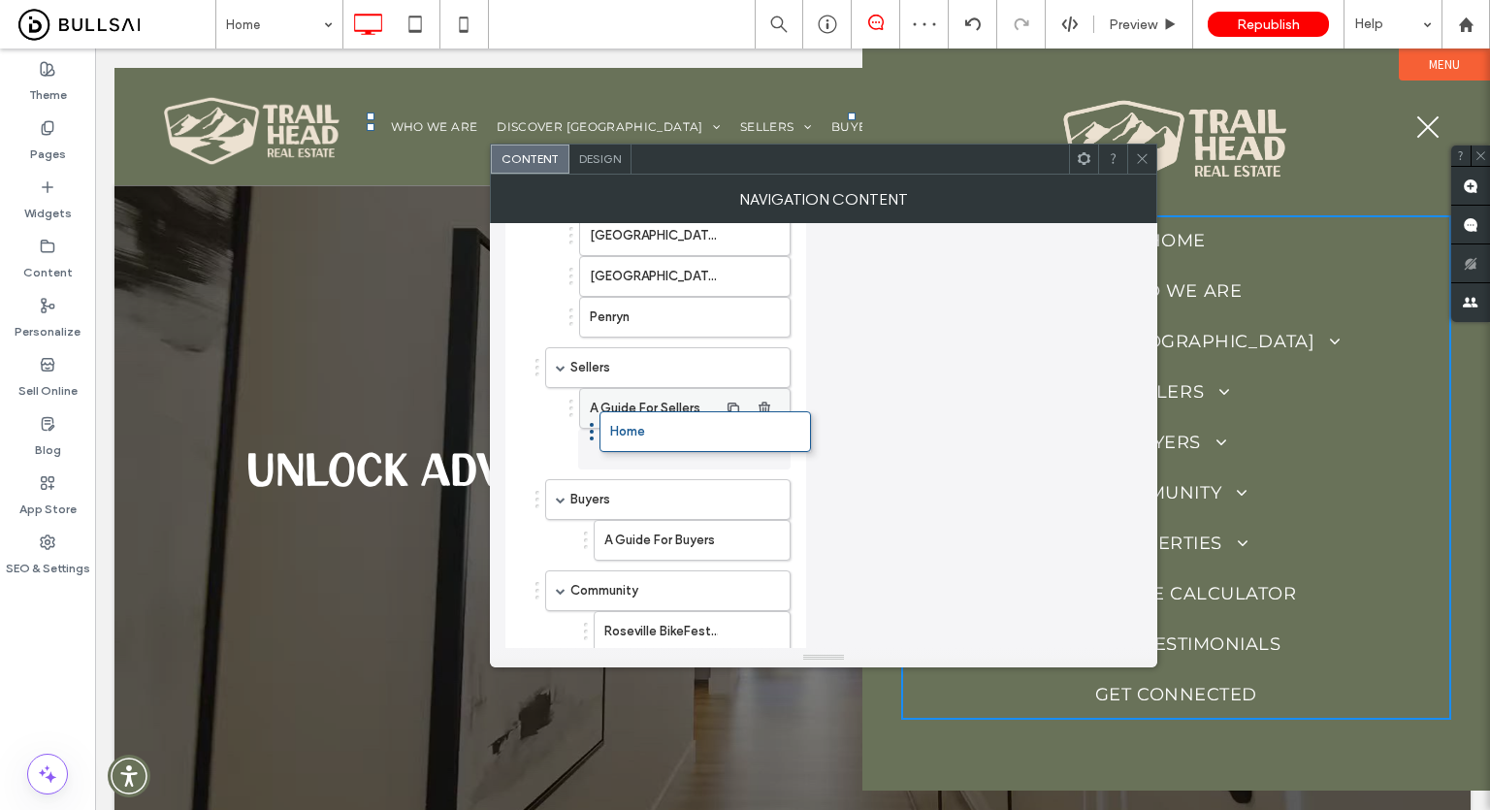
drag, startPoint x: 633, startPoint y: 537, endPoint x: 648, endPoint y: 420, distance: 118.2
click at [643, 439] on label "Home" at bounding box center [654, 449] width 128 height 39
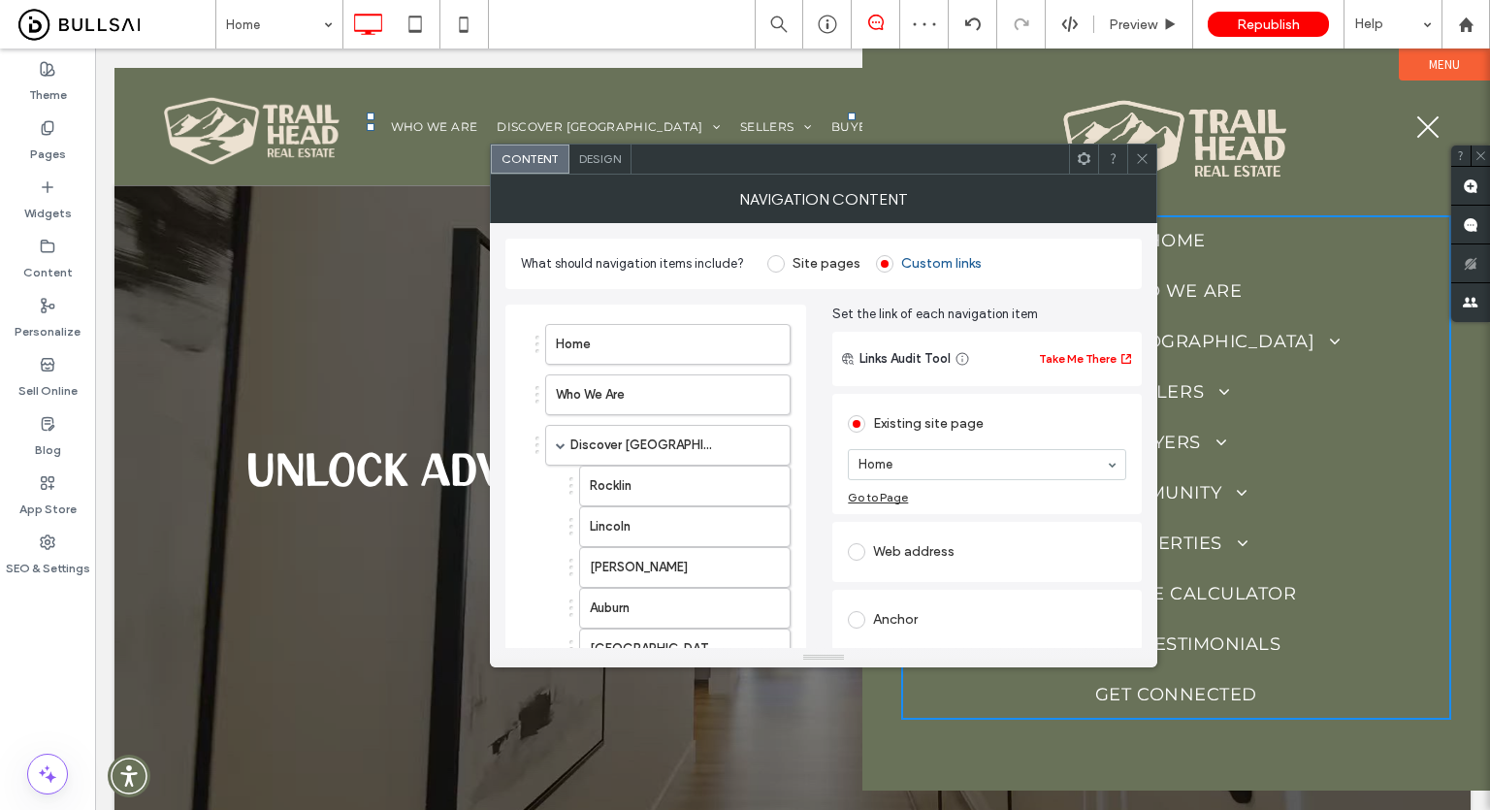
click at [913, 541] on div "Web address" at bounding box center [987, 551] width 278 height 31
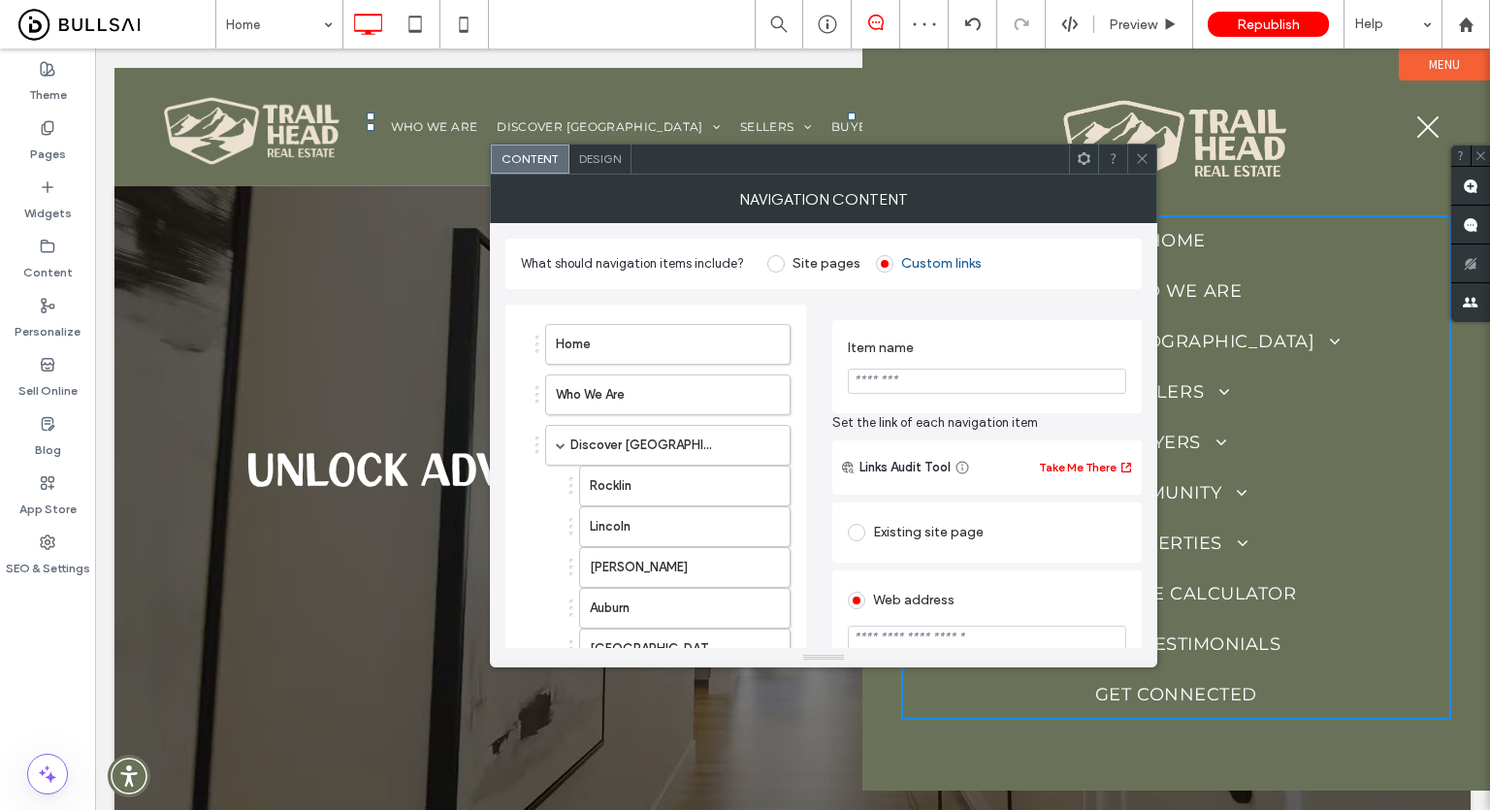
paste input "**********"
type input "**********"
click at [950, 377] on input "******" at bounding box center [987, 381] width 278 height 25
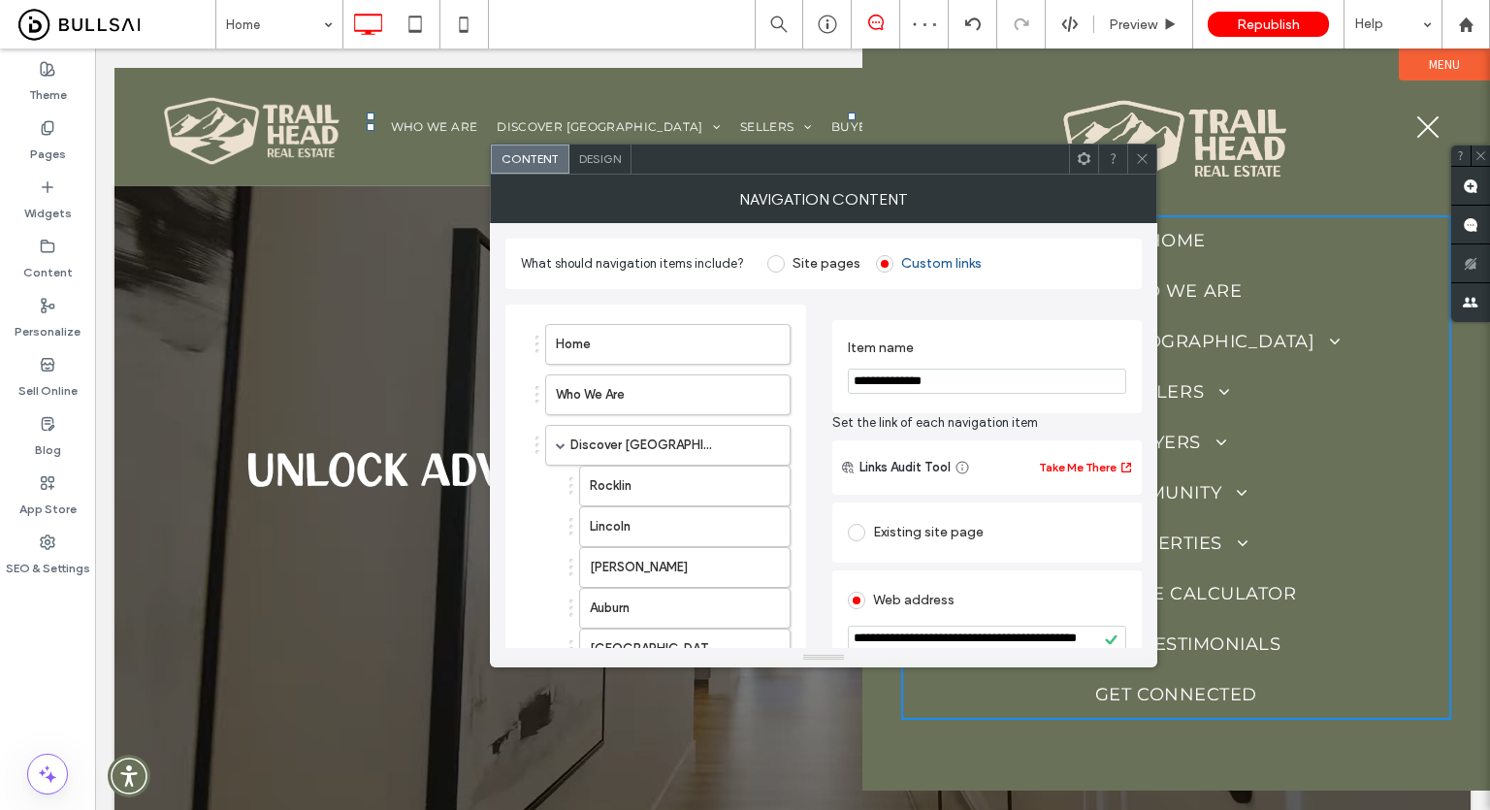
type input "**********"
click at [1070, 416] on span "Set the link of each navigation item" at bounding box center [986, 422] width 309 height 19
click at [1137, 144] on span at bounding box center [1142, 158] width 15 height 29
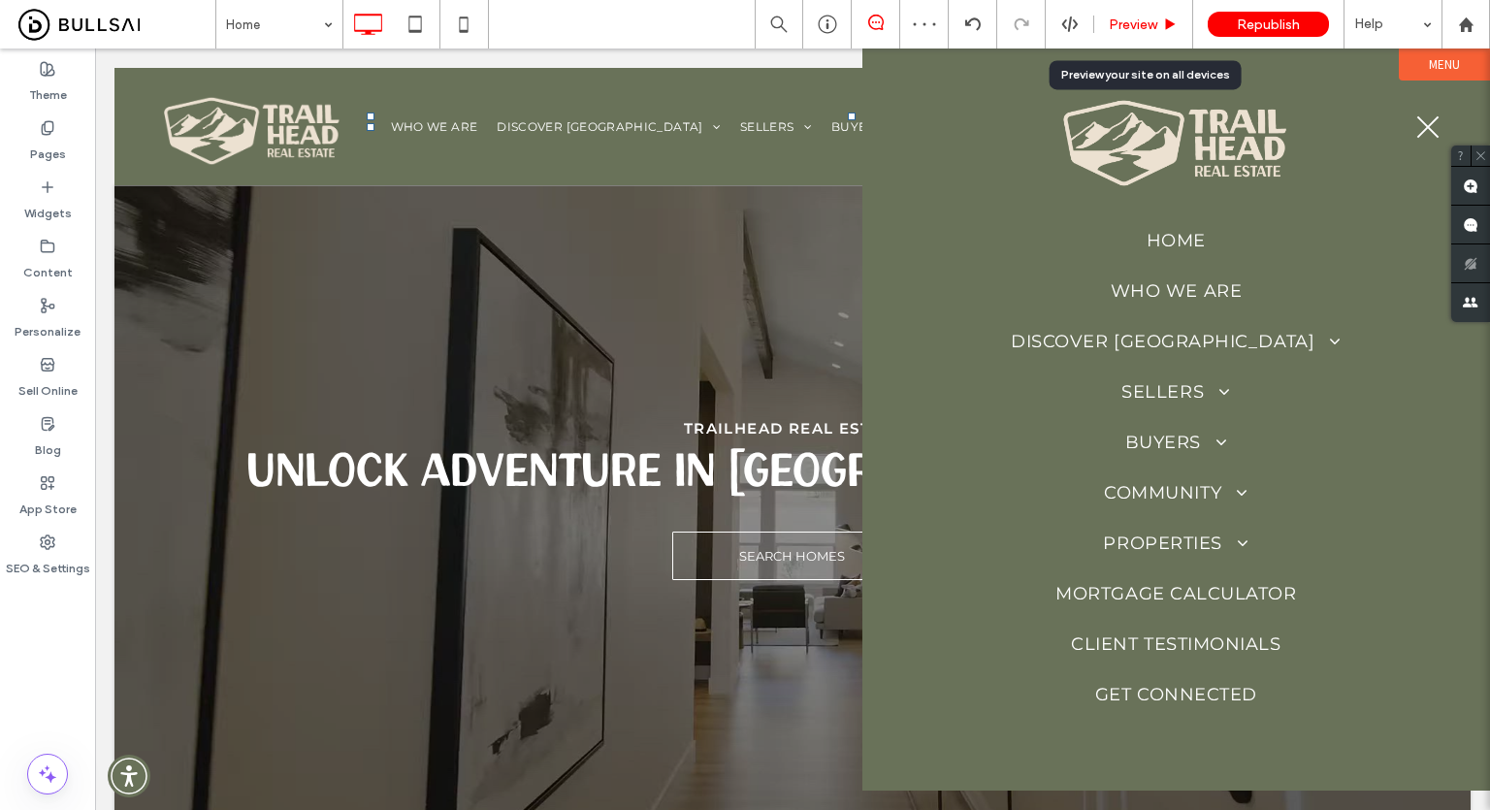
click at [1161, 14] on div "Preview" at bounding box center [1143, 24] width 99 height 48
click at [1135, 24] on span "Preview" at bounding box center [1132, 24] width 48 height 16
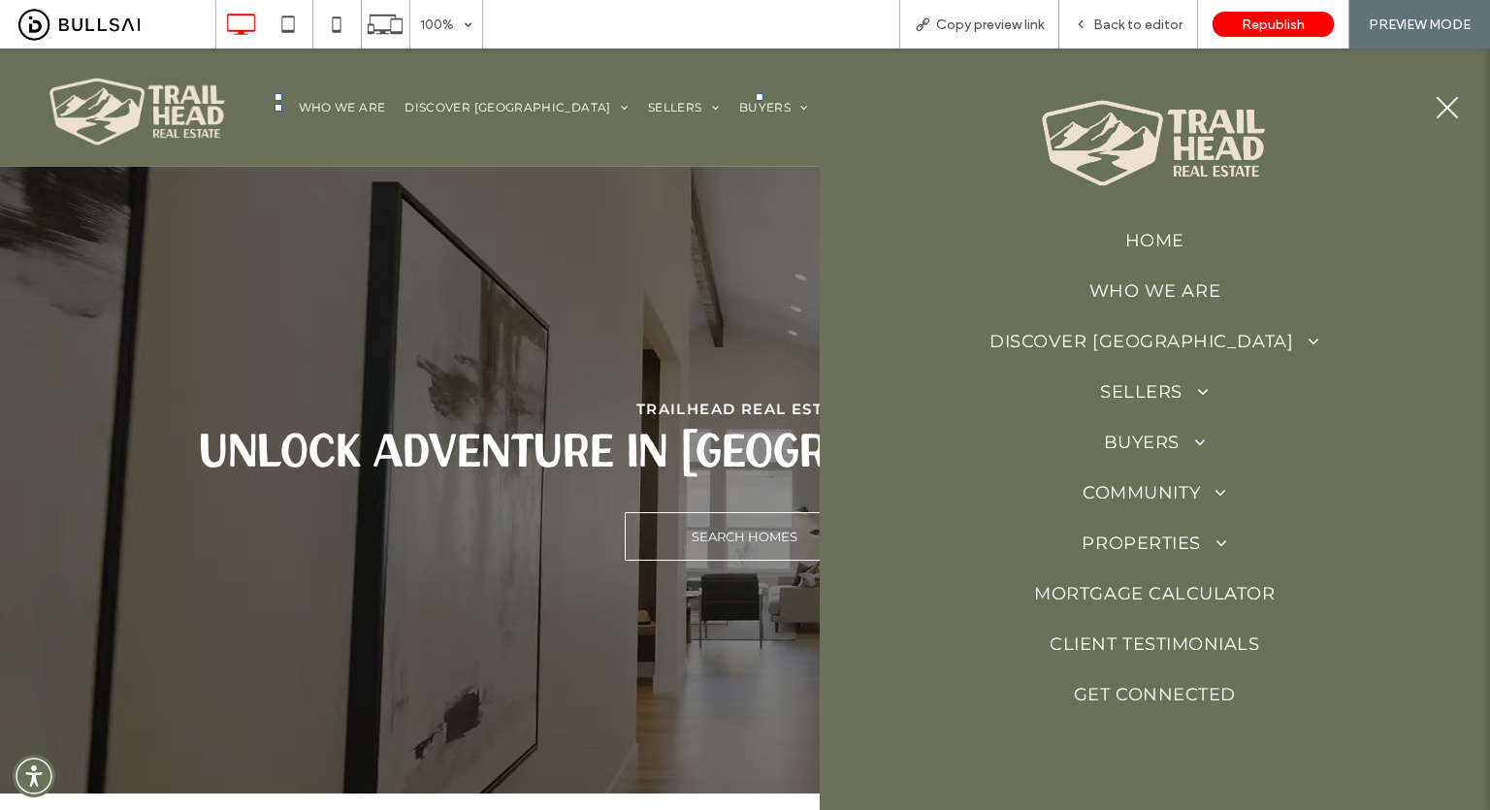
click at [1186, 394] on span at bounding box center [1195, 391] width 27 height 17
click at [1199, 394] on span at bounding box center [1195, 391] width 27 height 17
click at [1197, 390] on span at bounding box center [1195, 391] width 27 height 17
click at [1200, 397] on span at bounding box center [1195, 391] width 27 height 17
click at [1200, 383] on span "Sellers" at bounding box center [1154, 391] width 109 height 21
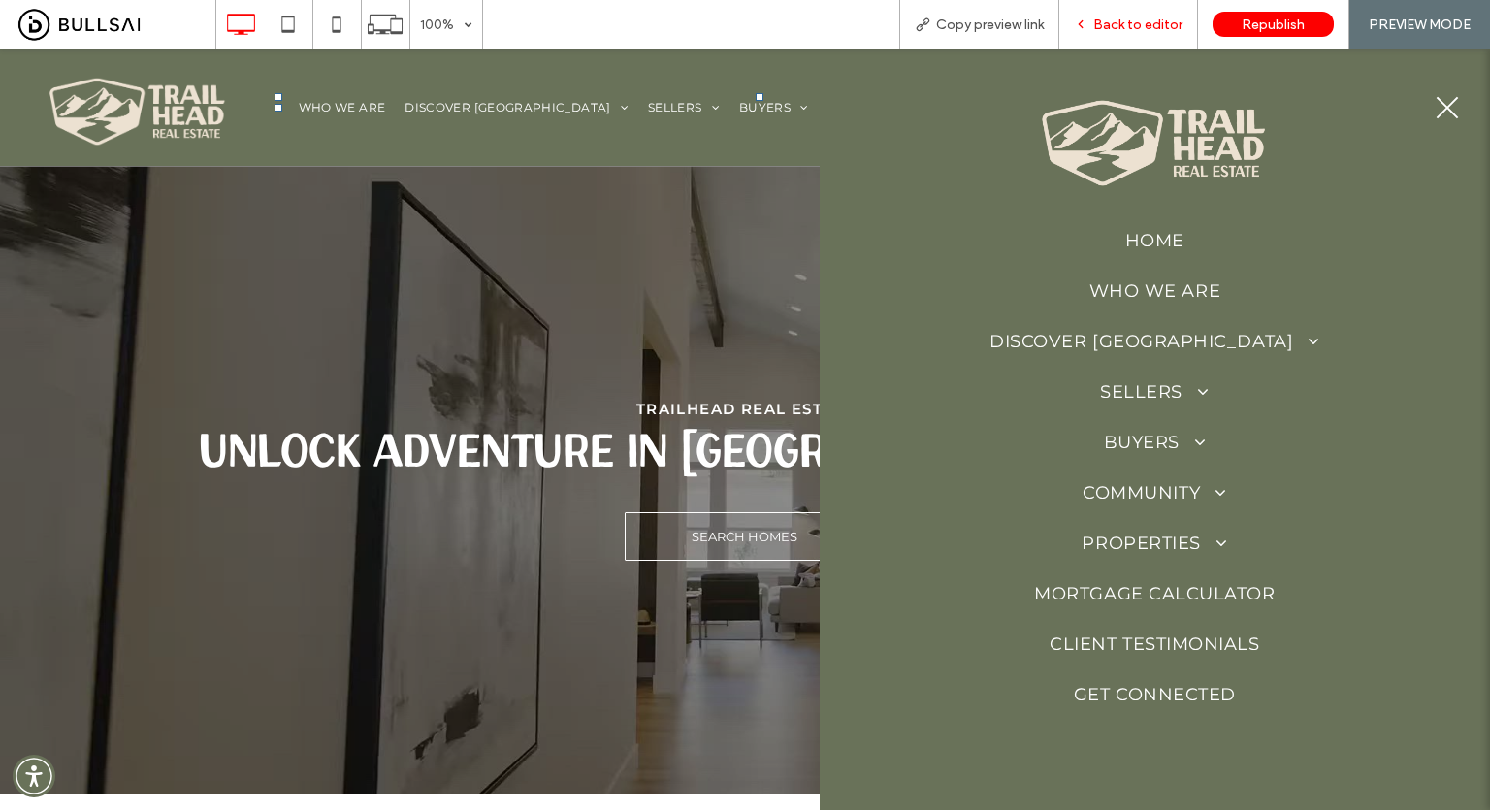
click at [1117, 24] on span "Back to editor" at bounding box center [1137, 24] width 89 height 16
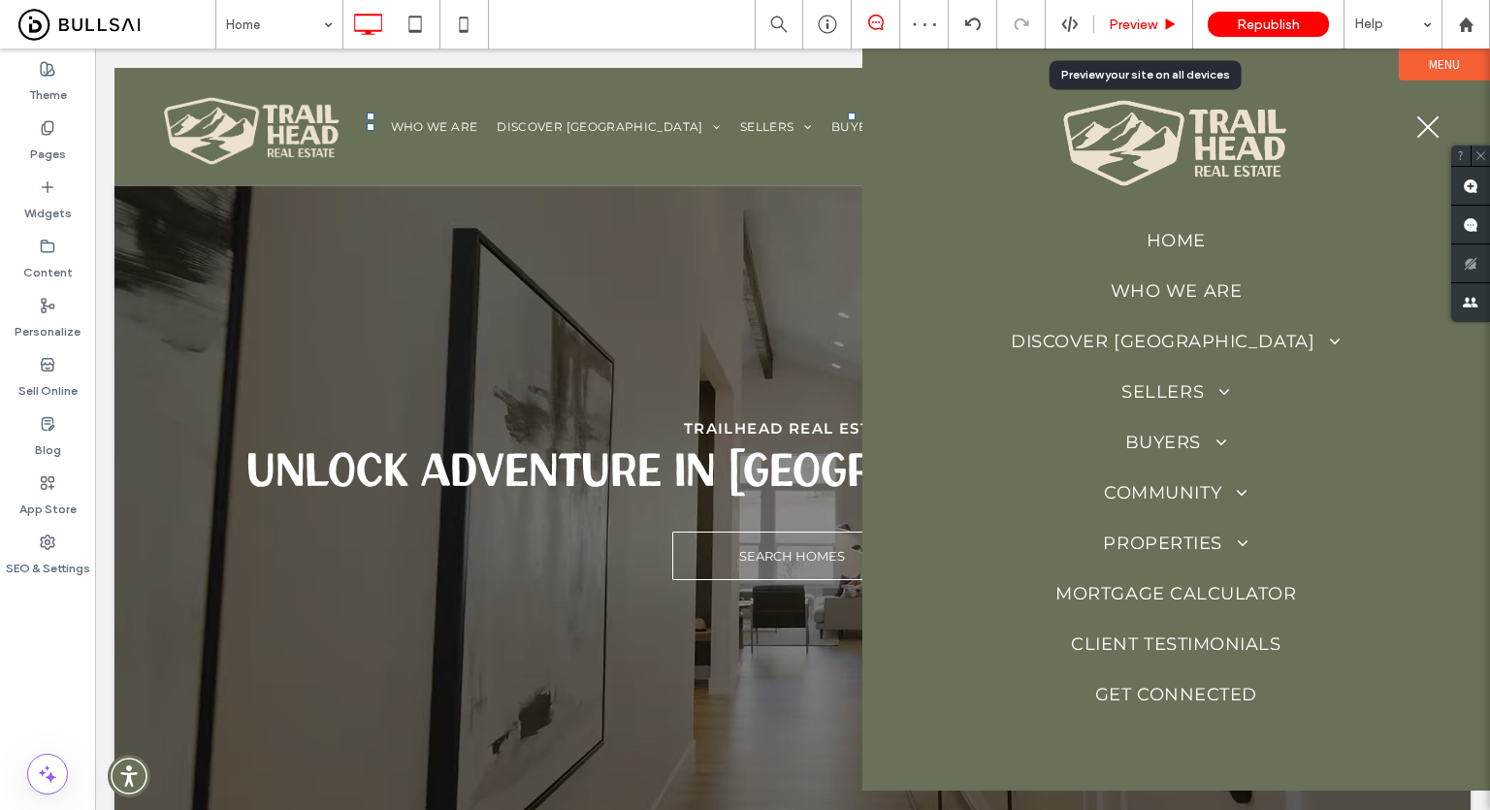
click at [1142, 25] on span "Preview" at bounding box center [1132, 24] width 48 height 16
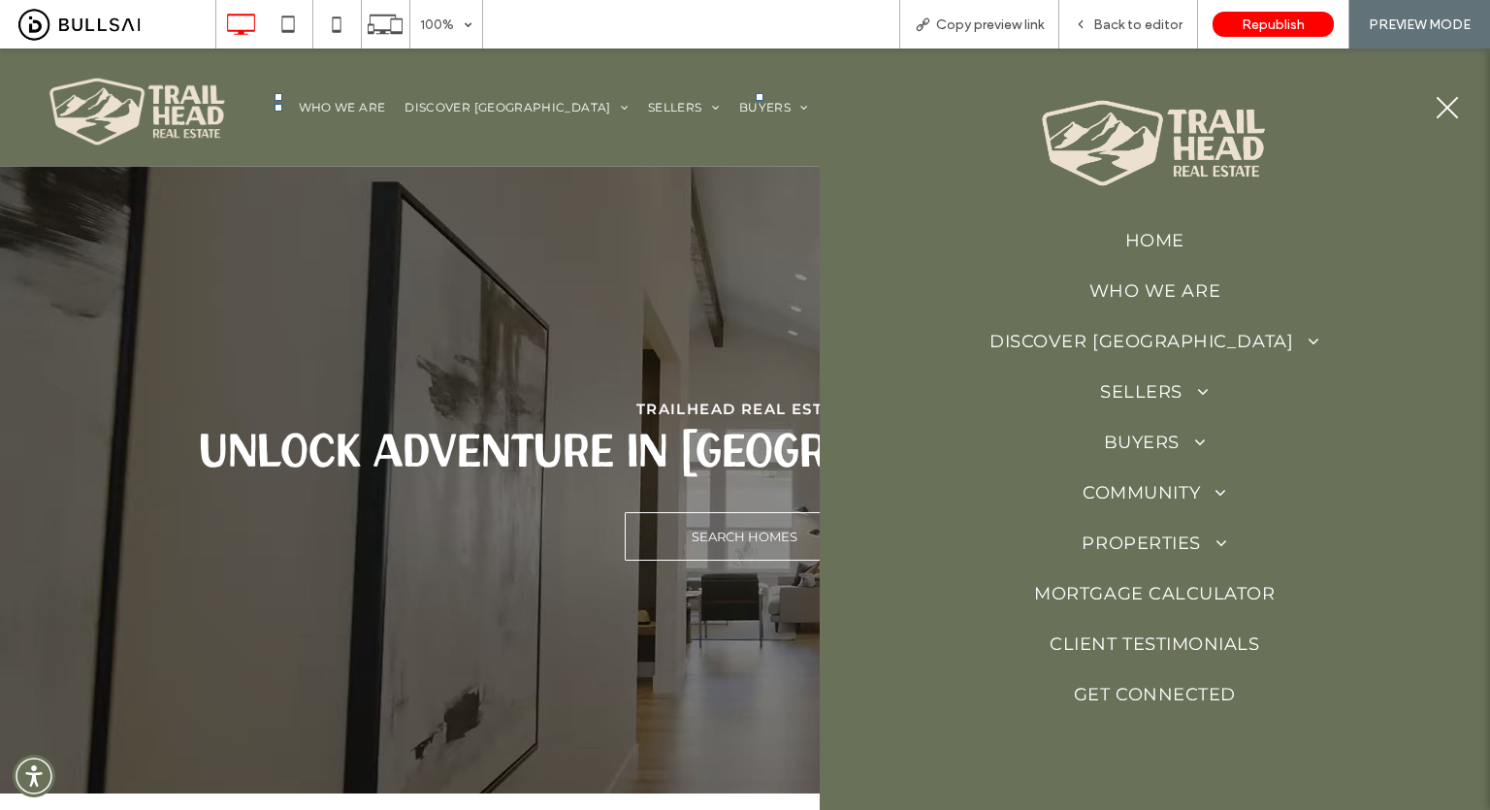
click at [1200, 397] on span at bounding box center [1195, 391] width 27 height 17
drag, startPoint x: 1195, startPoint y: 388, endPoint x: 1144, endPoint y: 391, distance: 50.5
click at [1194, 387] on span at bounding box center [1195, 391] width 27 height 17
click at [1449, 111] on button "menu" at bounding box center [1447, 107] width 50 height 50
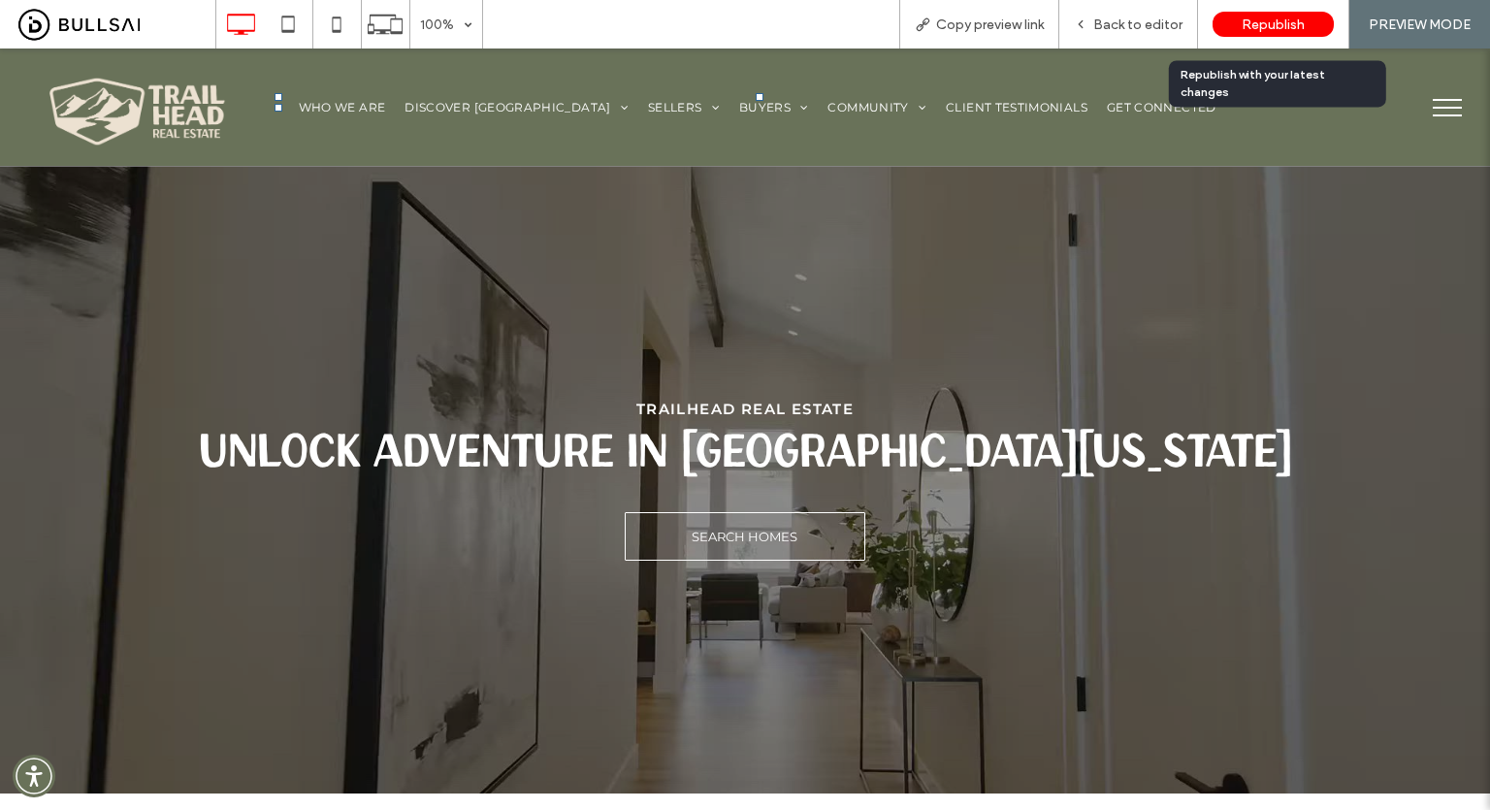
click at [1272, 22] on span "Republish" at bounding box center [1272, 24] width 63 height 16
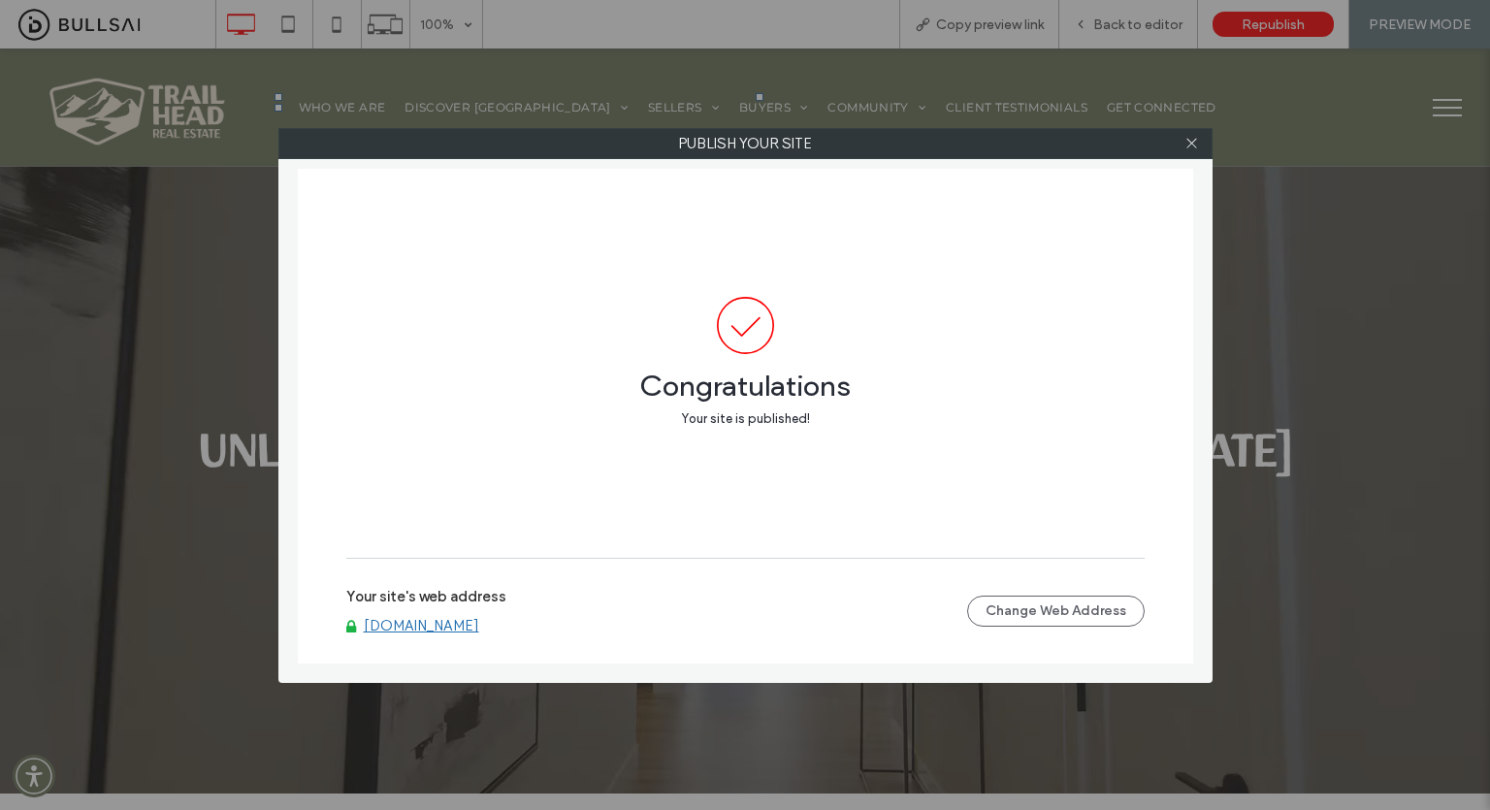
click at [403, 629] on link "[DOMAIN_NAME]" at bounding box center [421, 625] width 115 height 17
click at [1202, 146] on div at bounding box center [1191, 143] width 29 height 29
click at [1196, 136] on icon at bounding box center [1191, 143] width 15 height 15
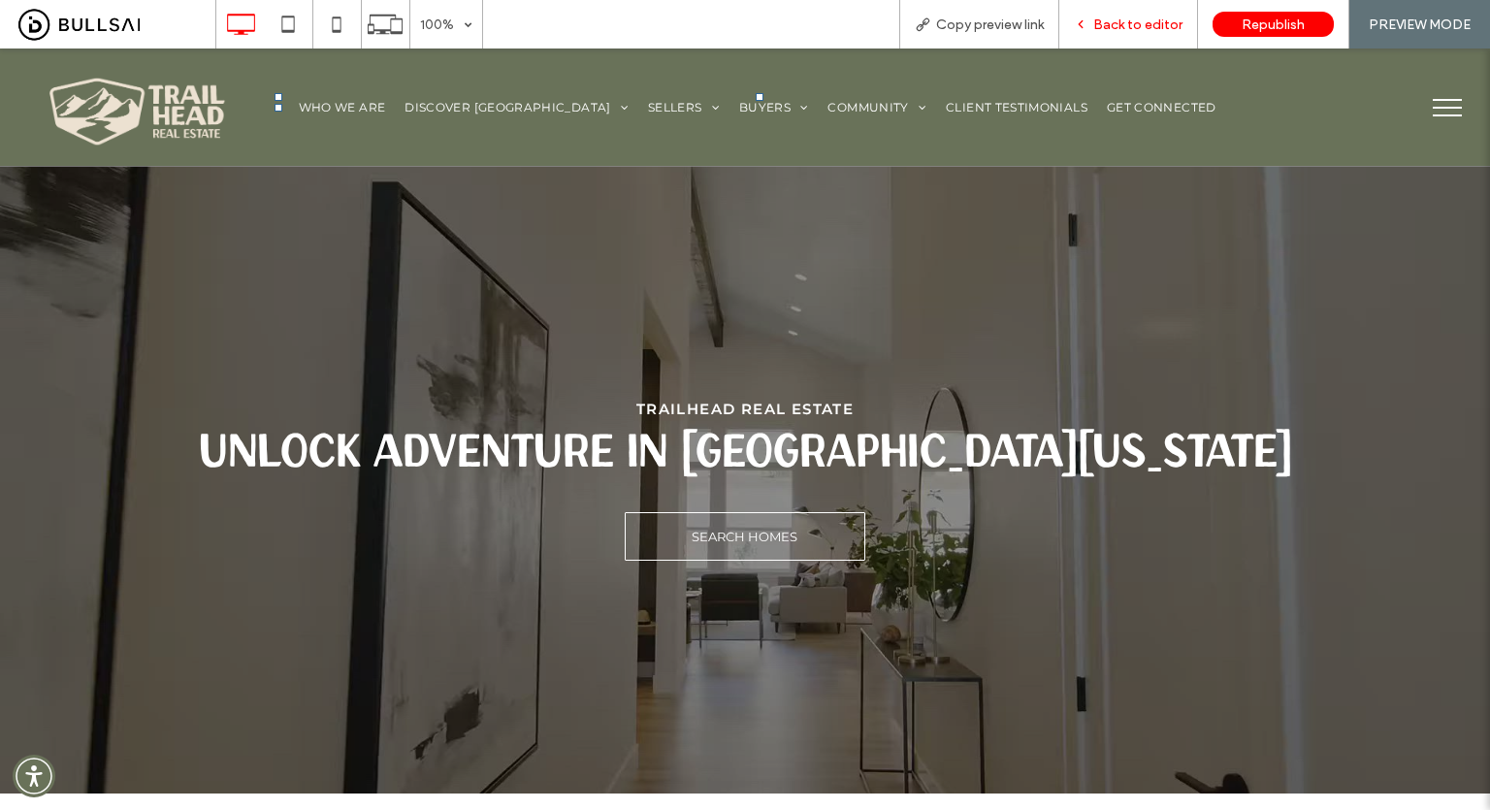
click at [1113, 6] on div "Back to editor" at bounding box center [1128, 24] width 139 height 48
click at [1122, 21] on span "Back to editor" at bounding box center [1137, 24] width 89 height 16
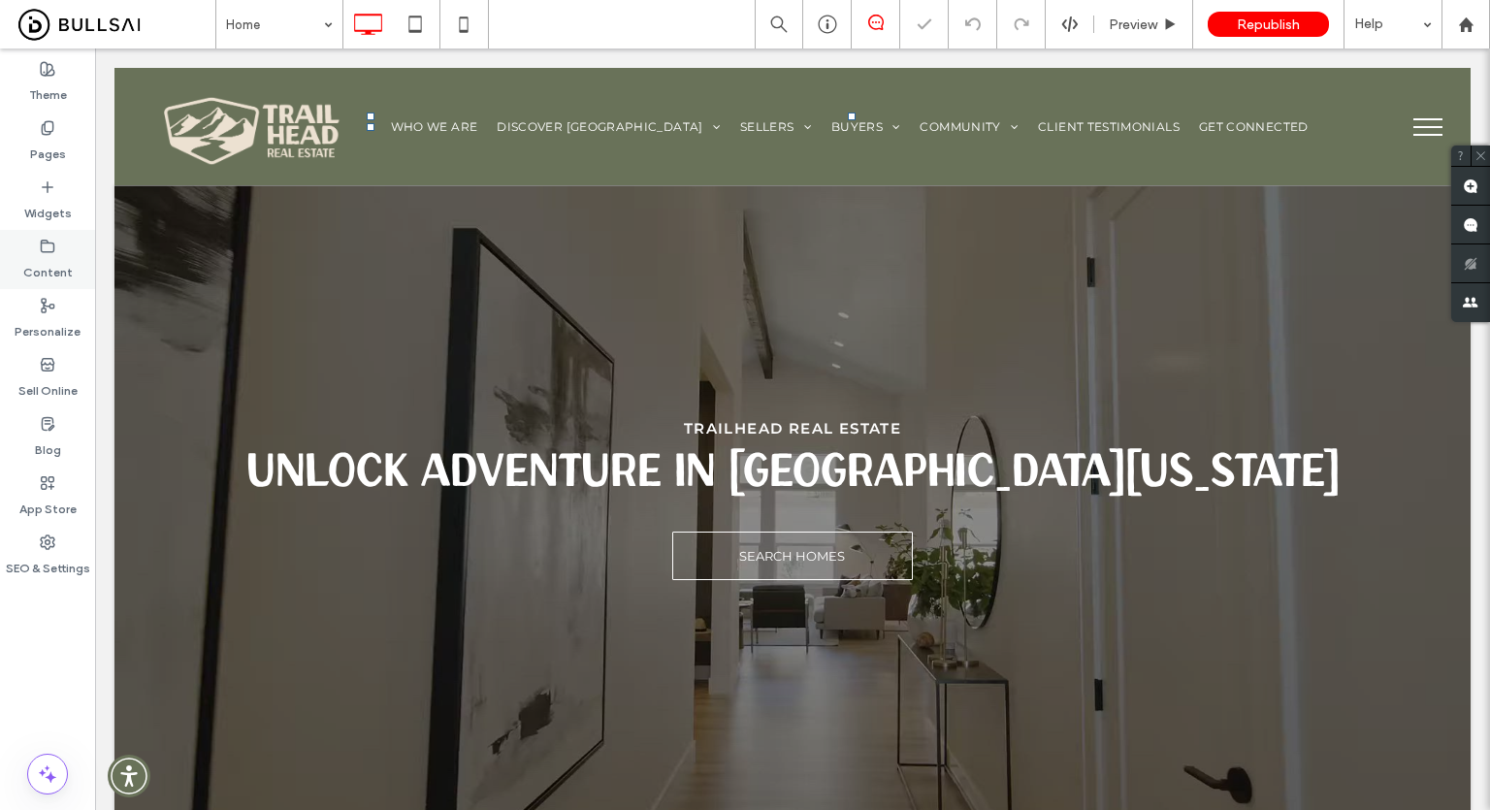
click at [40, 254] on label "Content" at bounding box center [47, 267] width 49 height 27
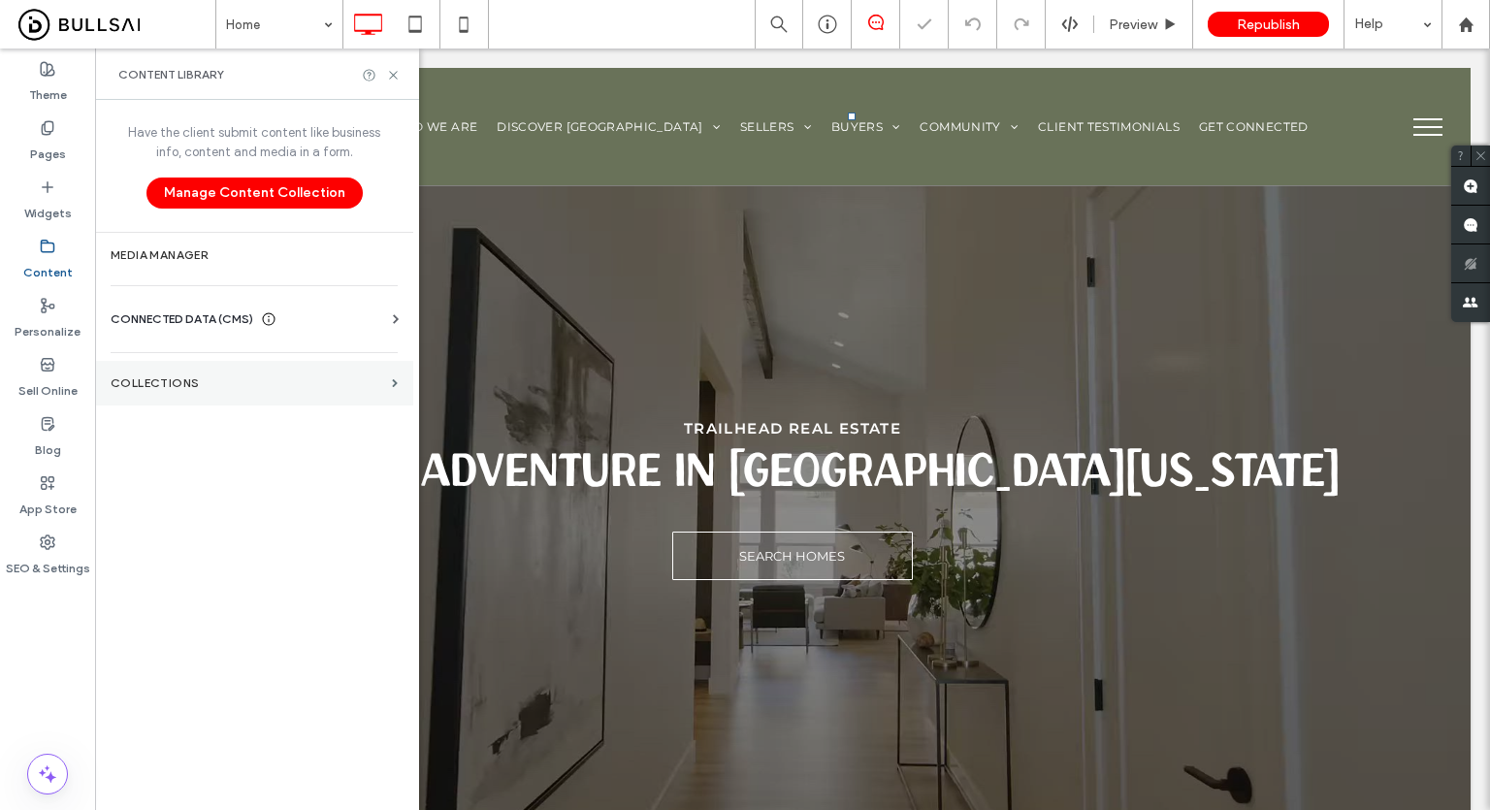
click at [223, 369] on section "Collections" at bounding box center [254, 383] width 318 height 45
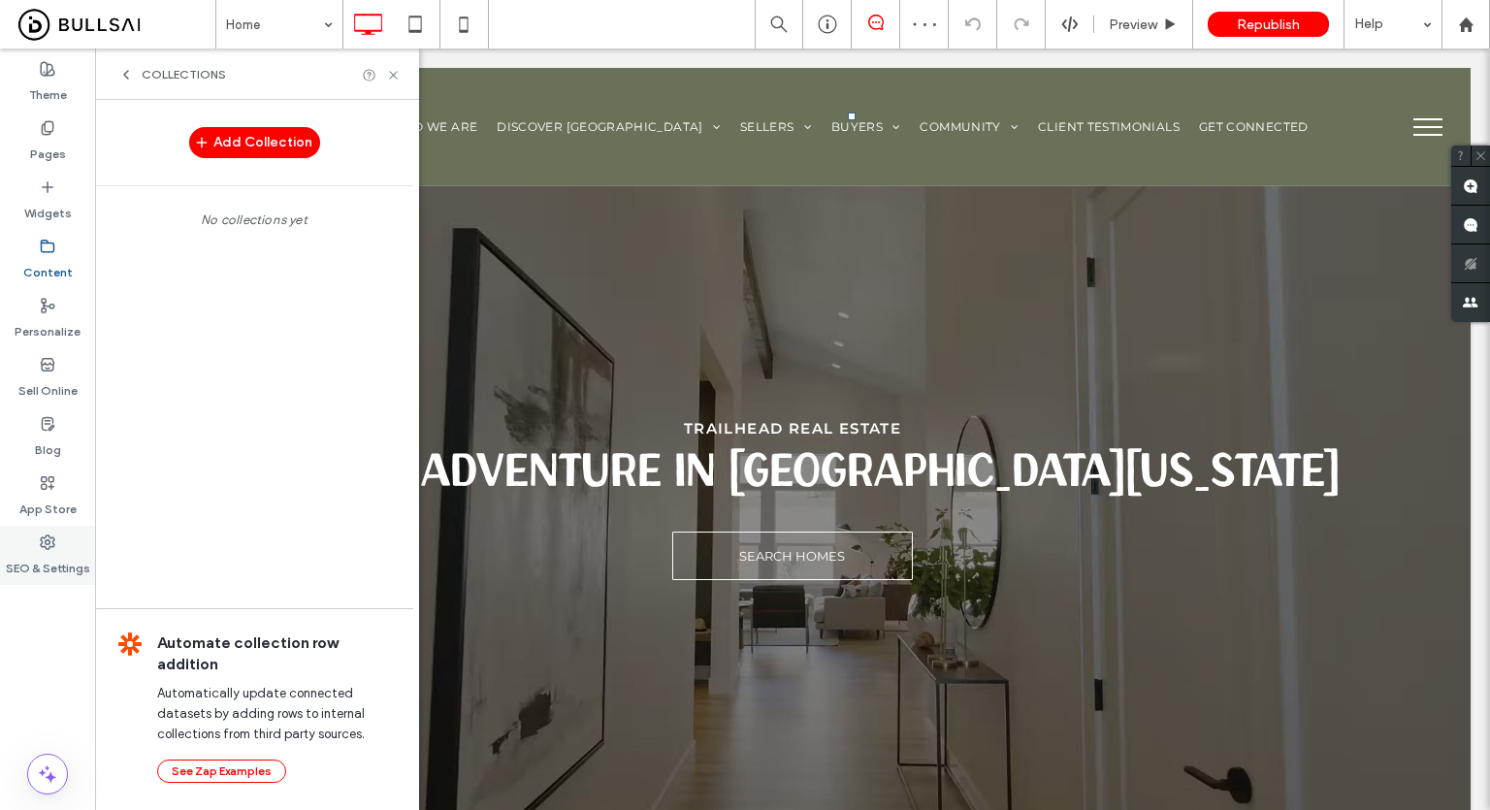
click at [51, 536] on icon at bounding box center [48, 542] width 16 height 16
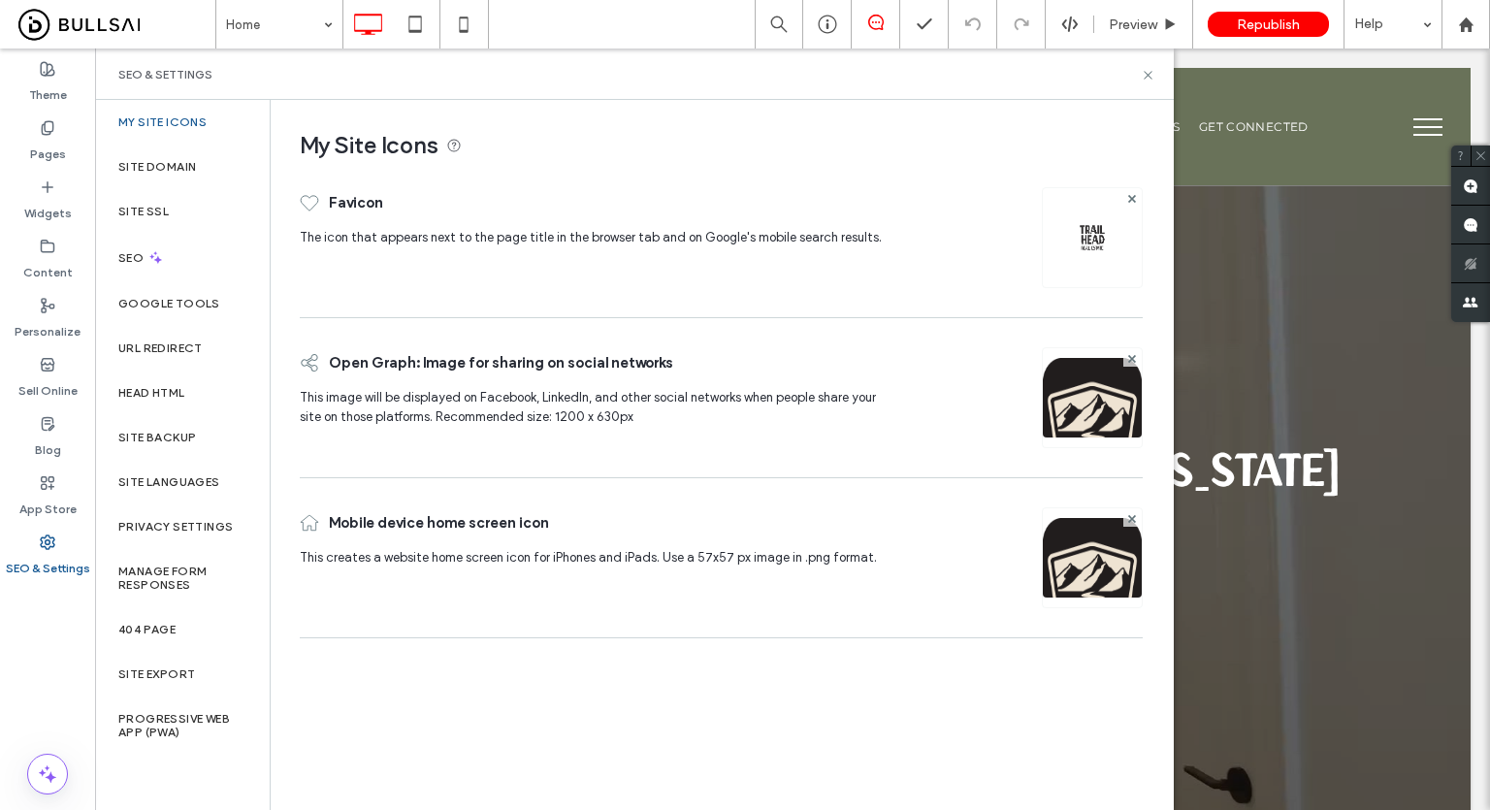
click at [1092, 234] on img at bounding box center [1091, 237] width 31 height 31
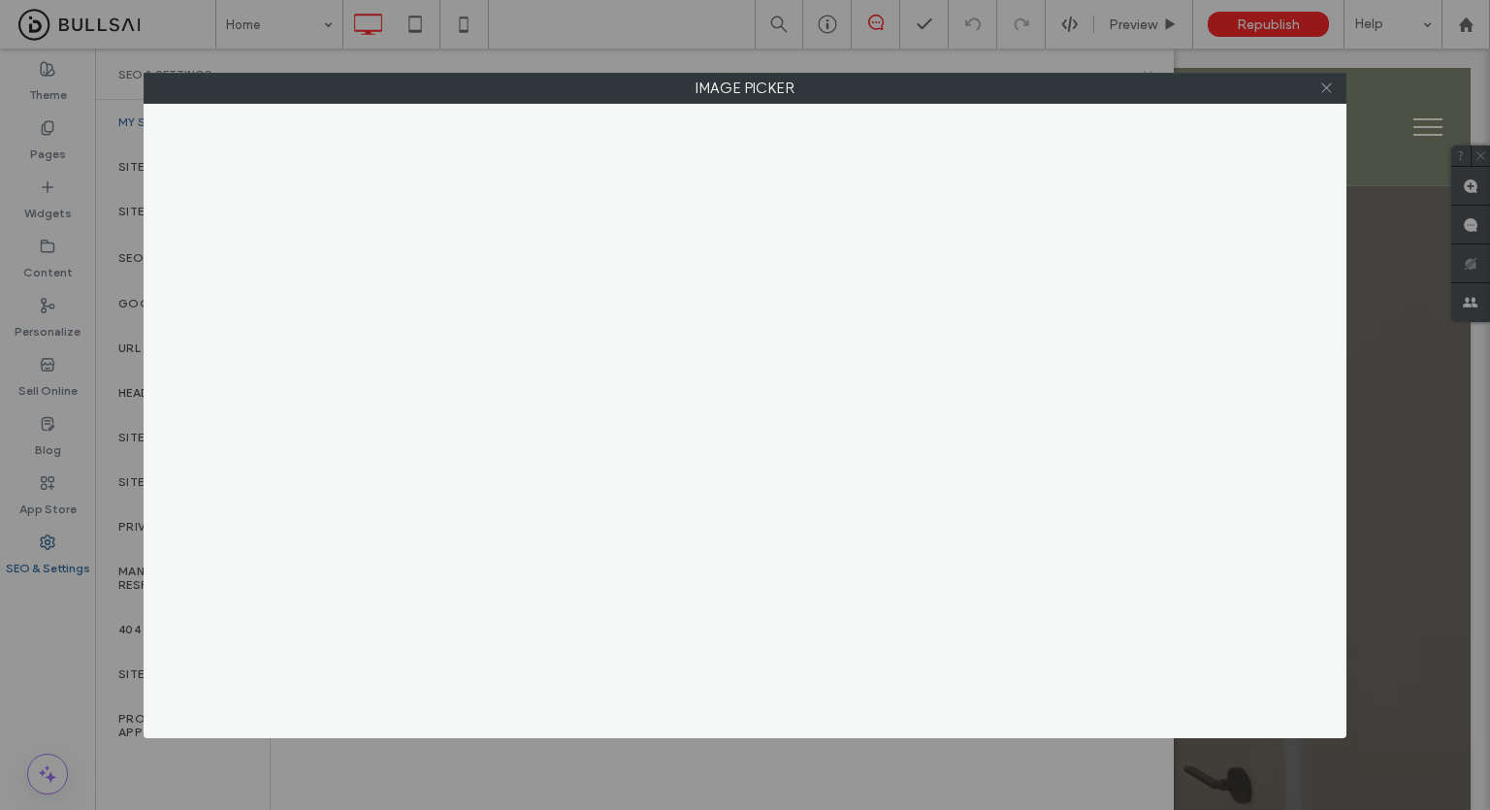
click at [1318, 90] on div at bounding box center [1325, 88] width 29 height 29
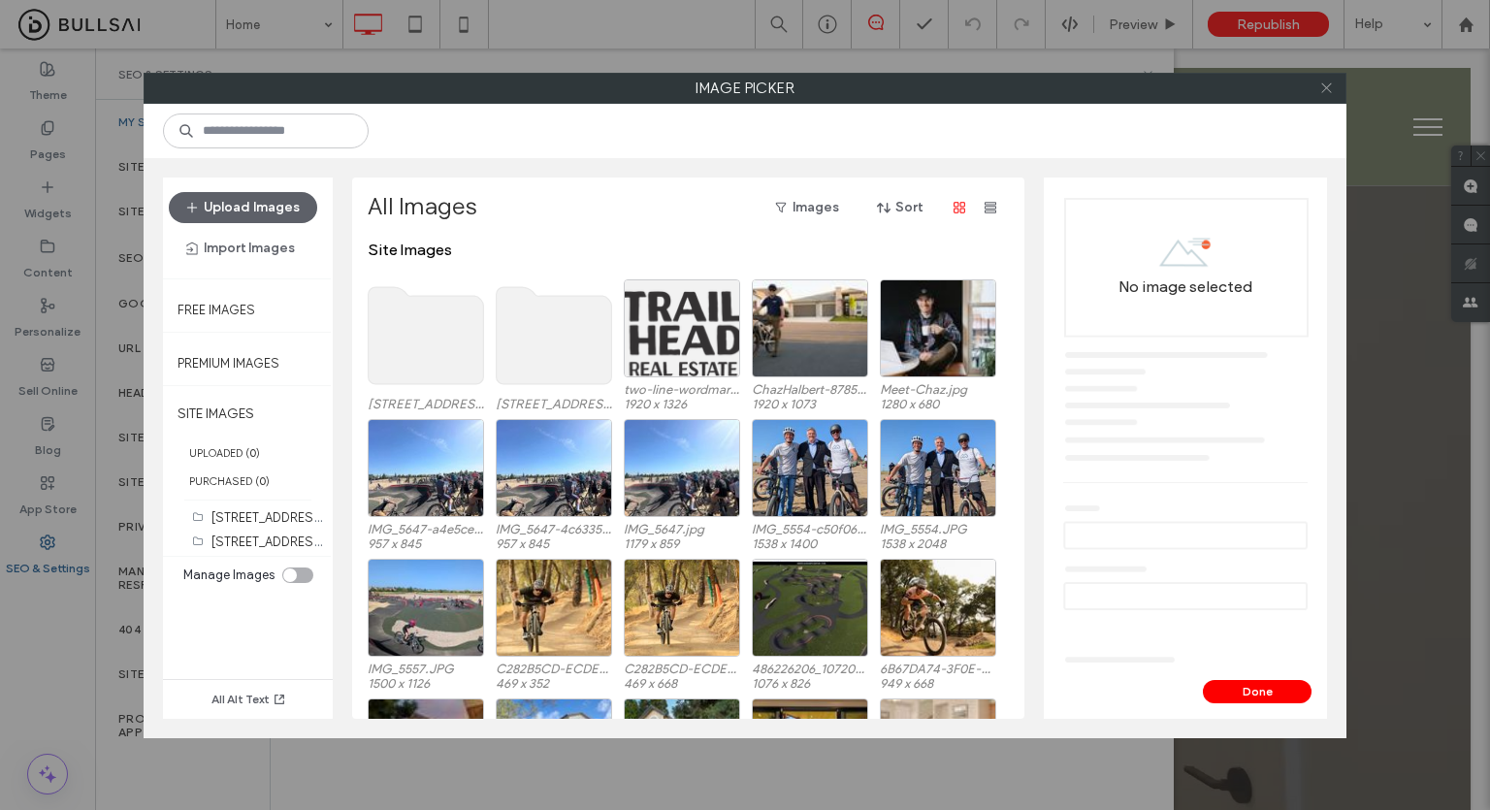
click at [1327, 90] on icon at bounding box center [1326, 87] width 15 height 15
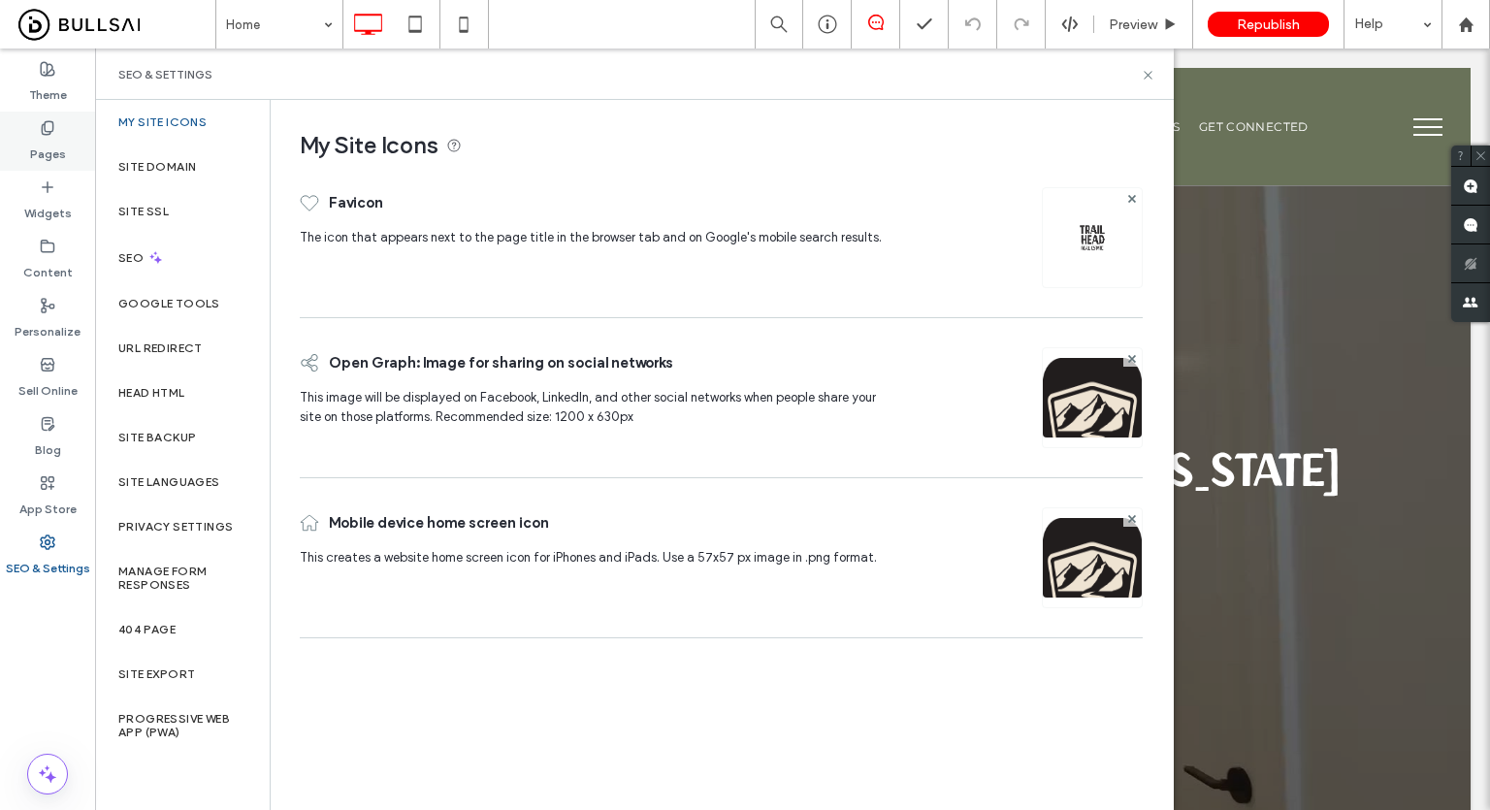
click at [56, 149] on label "Pages" at bounding box center [48, 149] width 36 height 27
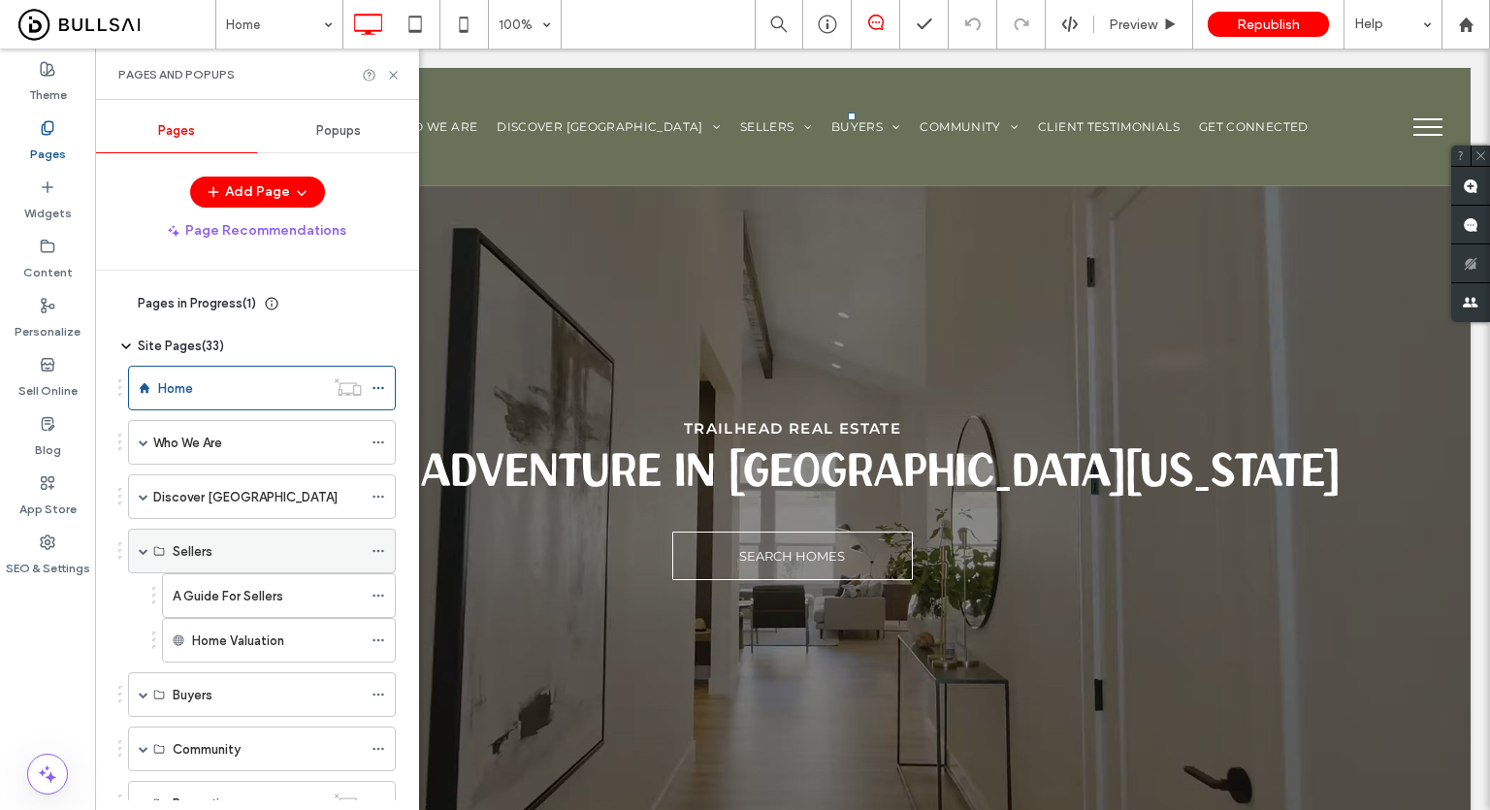
scroll to position [291, 0]
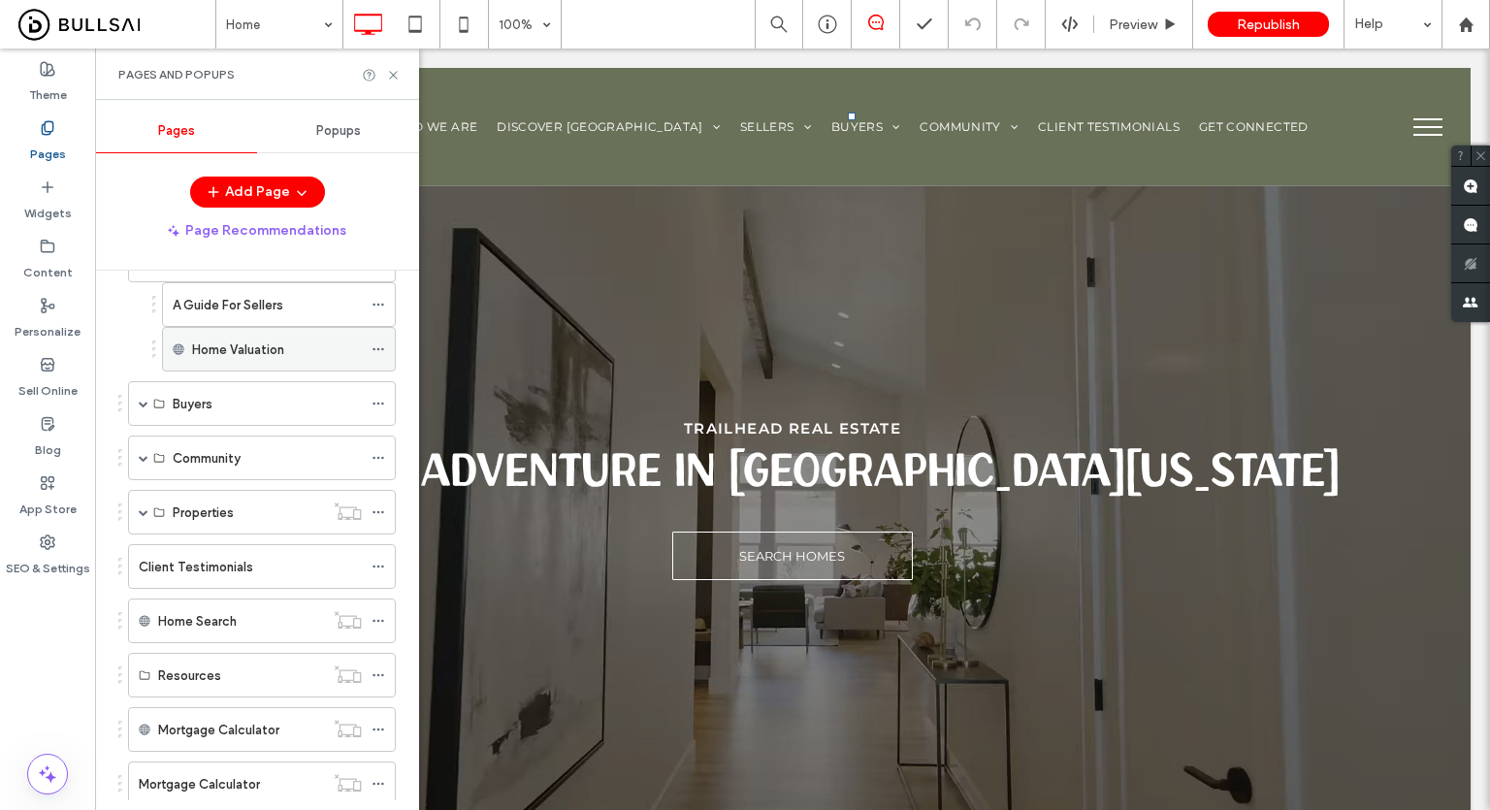
click at [375, 342] on icon at bounding box center [378, 349] width 14 height 14
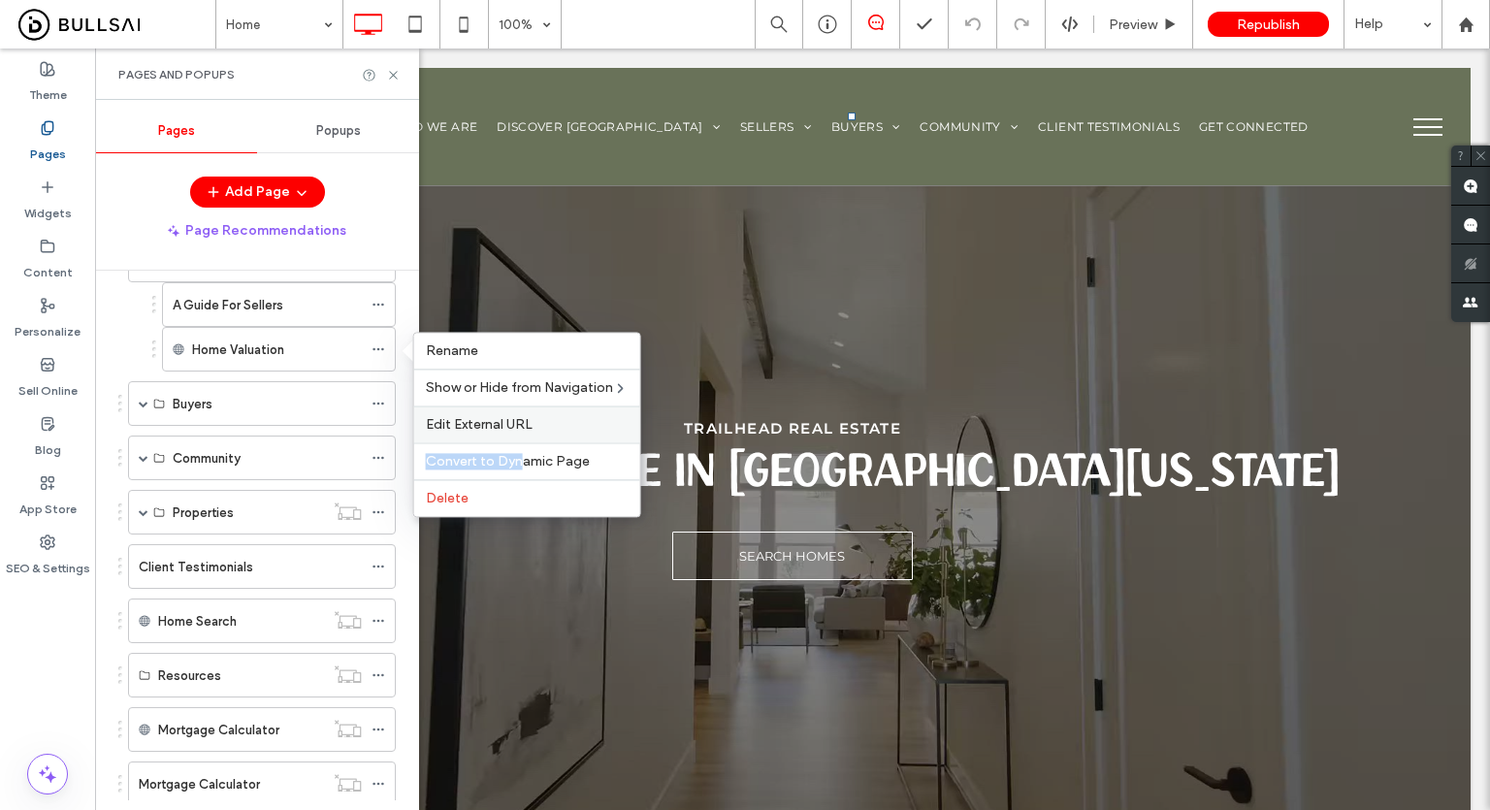
drag, startPoint x: 517, startPoint y: 456, endPoint x: 532, endPoint y: 426, distance: 33.8
click at [532, 426] on div "Rename Show or Hide from Navigation Edit External URL Convert to Dynamic Page D…" at bounding box center [527, 424] width 228 height 185
click at [532, 425] on label "Edit External URL" at bounding box center [527, 424] width 203 height 16
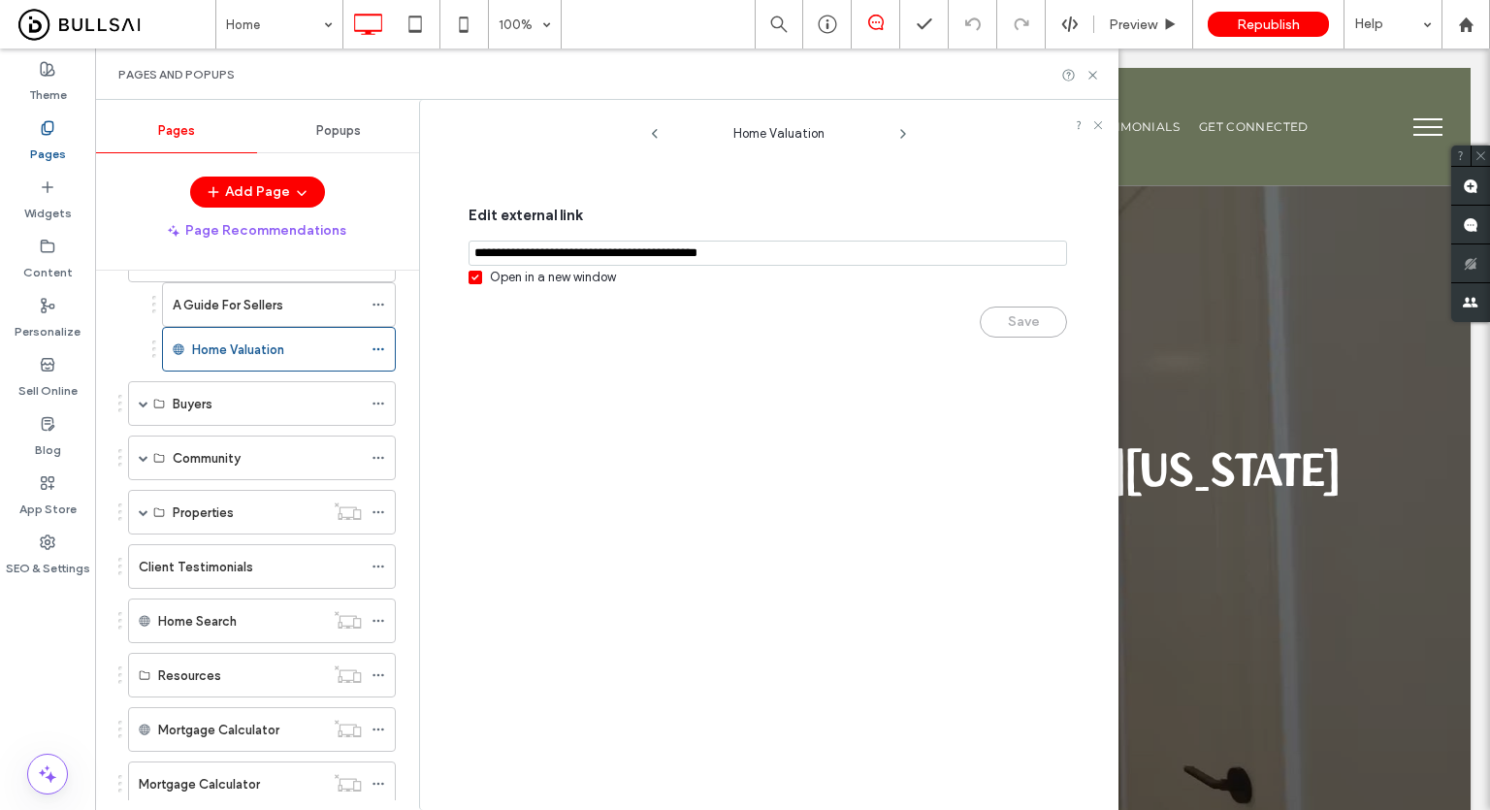
drag, startPoint x: 598, startPoint y: 280, endPoint x: 652, endPoint y: 282, distance: 53.4
click at [597, 280] on div "Open in a new window" at bounding box center [553, 277] width 126 height 19
click at [1010, 330] on button "Save" at bounding box center [1022, 321] width 87 height 31
click at [1089, 75] on icon at bounding box center [1092, 75] width 15 height 15
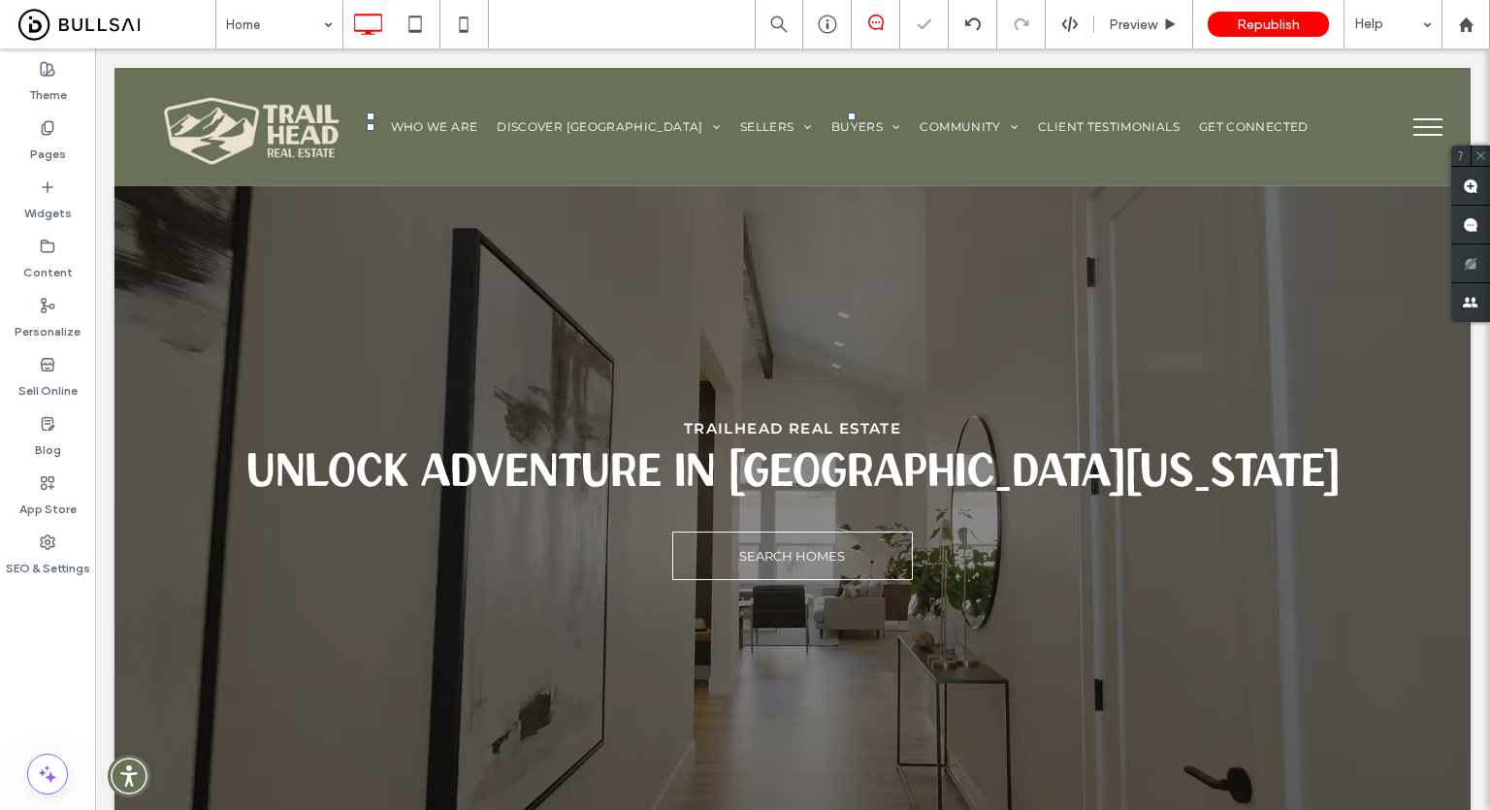
click at [1420, 151] on button "menu" at bounding box center [1427, 127] width 50 height 50
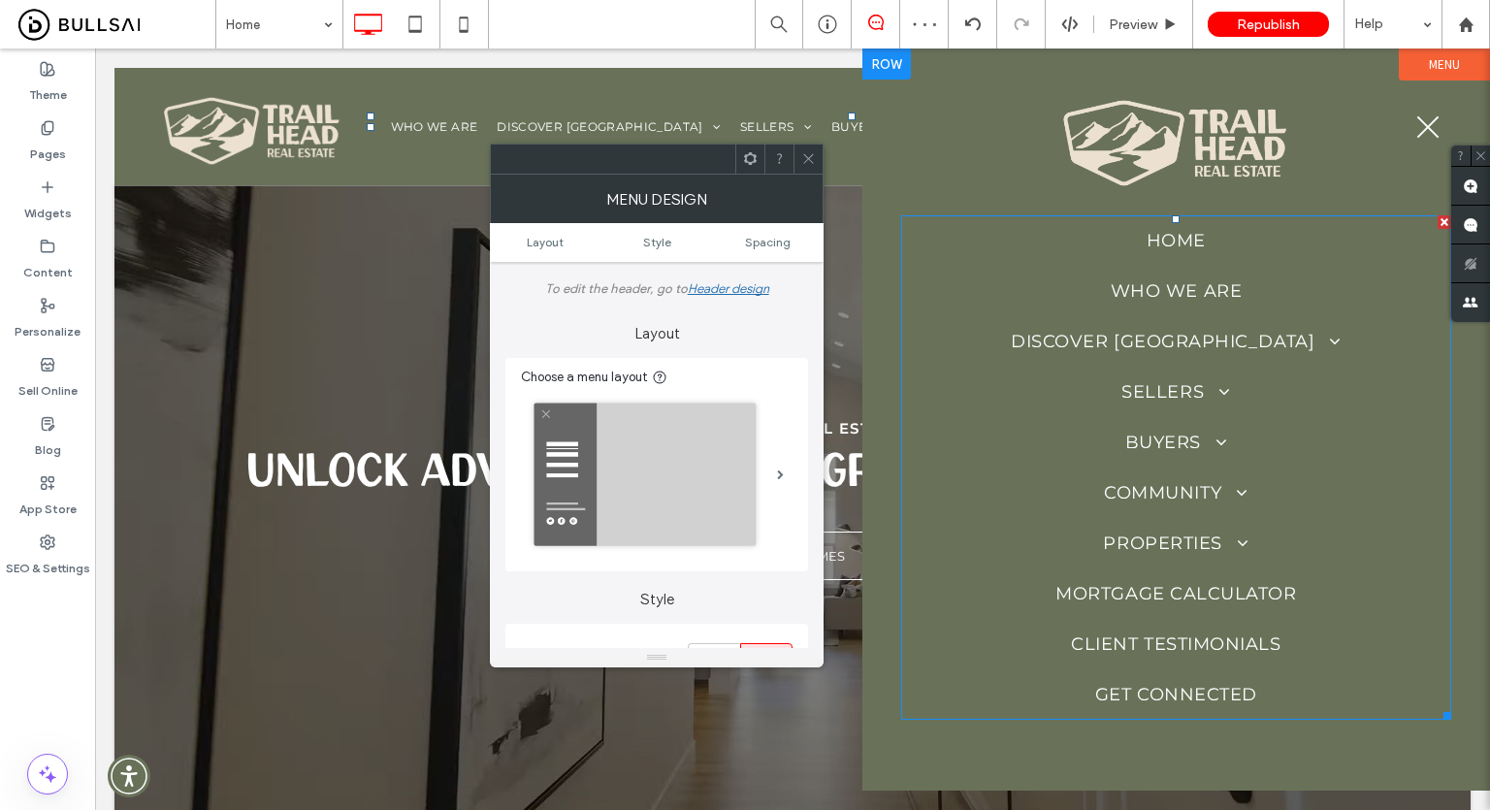
click at [1204, 366] on link "Discover Placer County" at bounding box center [1176, 341] width 550 height 50
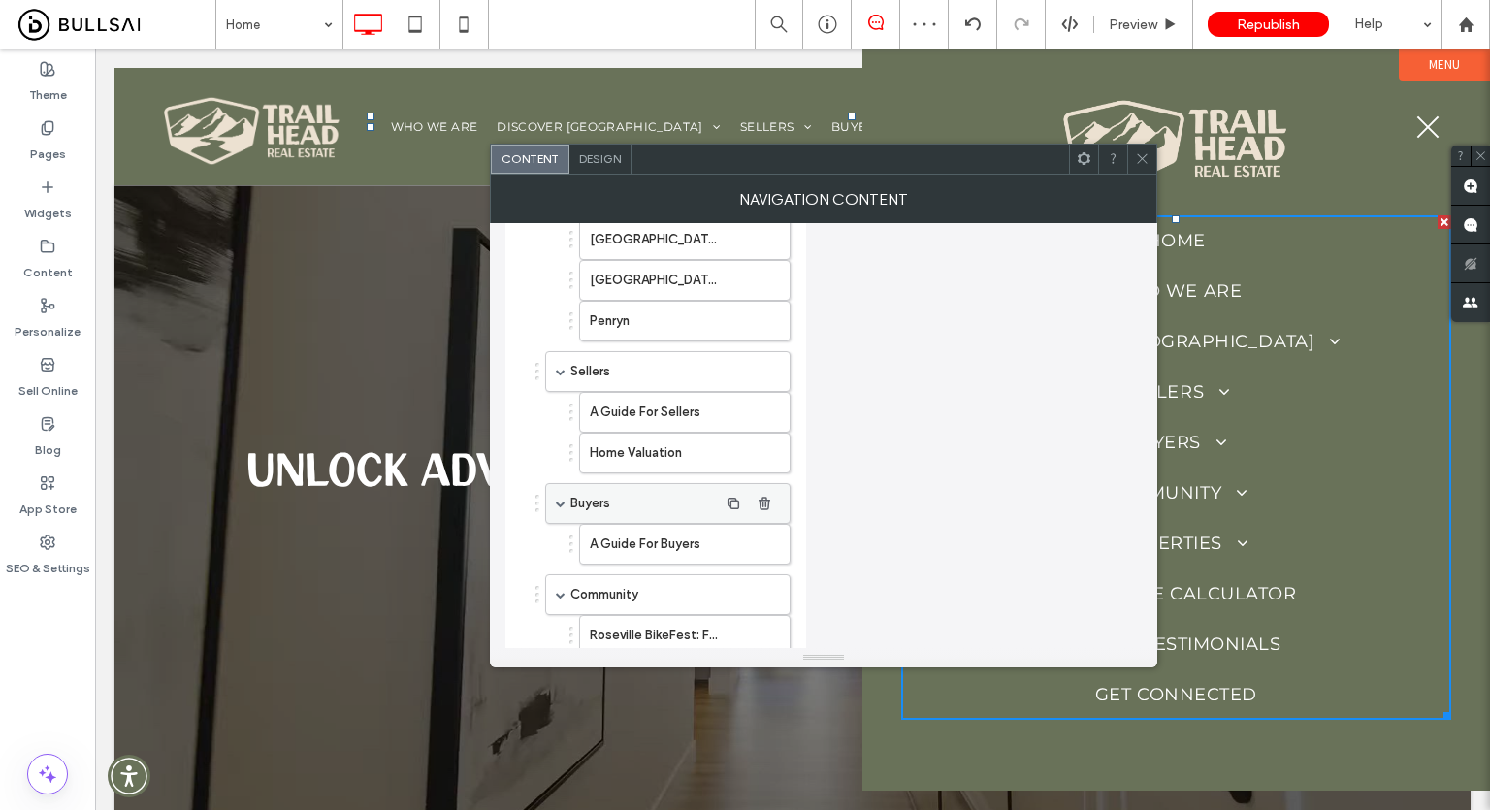
scroll to position [485, 0]
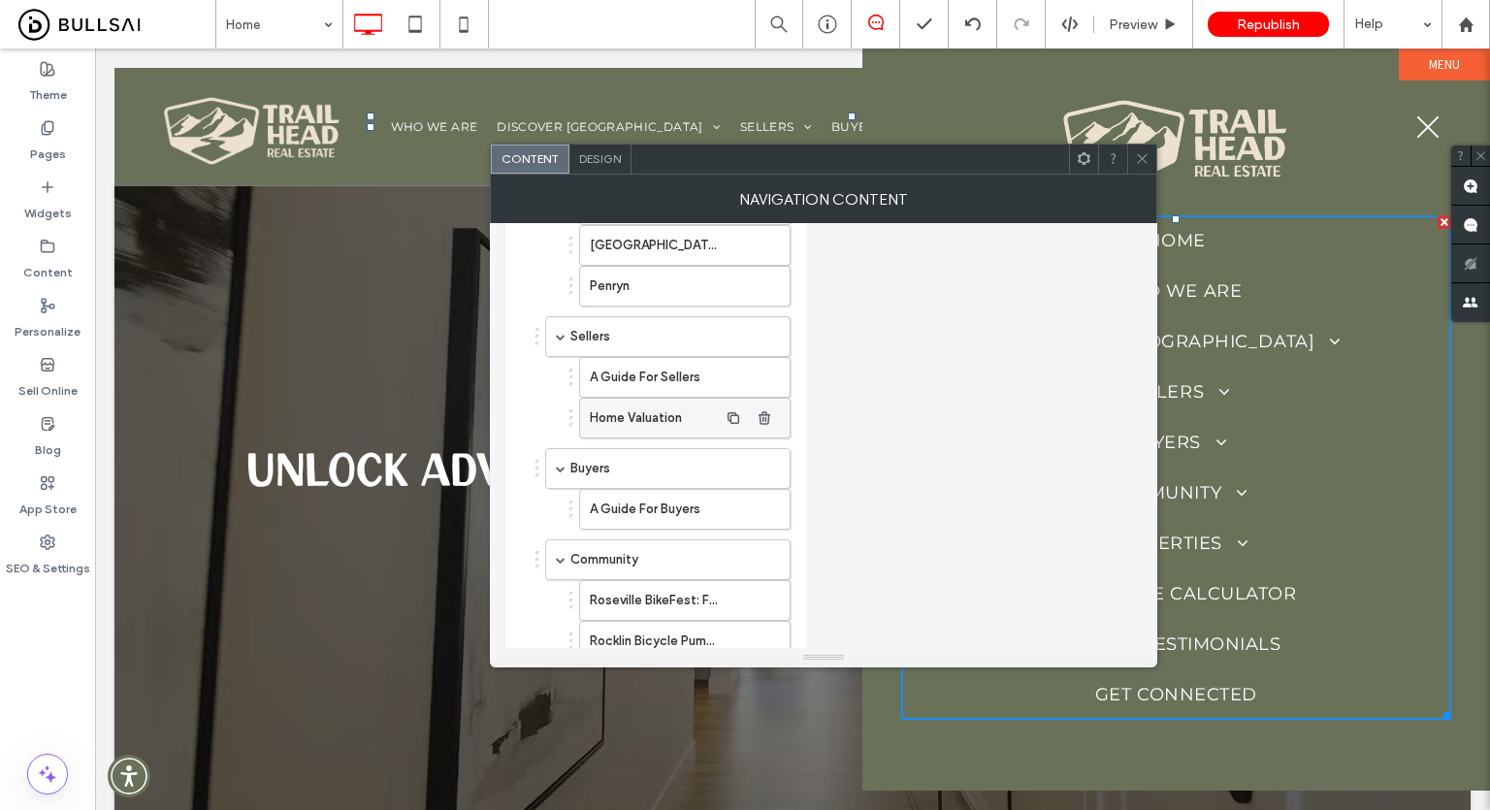
click at [663, 401] on label "Home Valuation" at bounding box center [654, 418] width 128 height 39
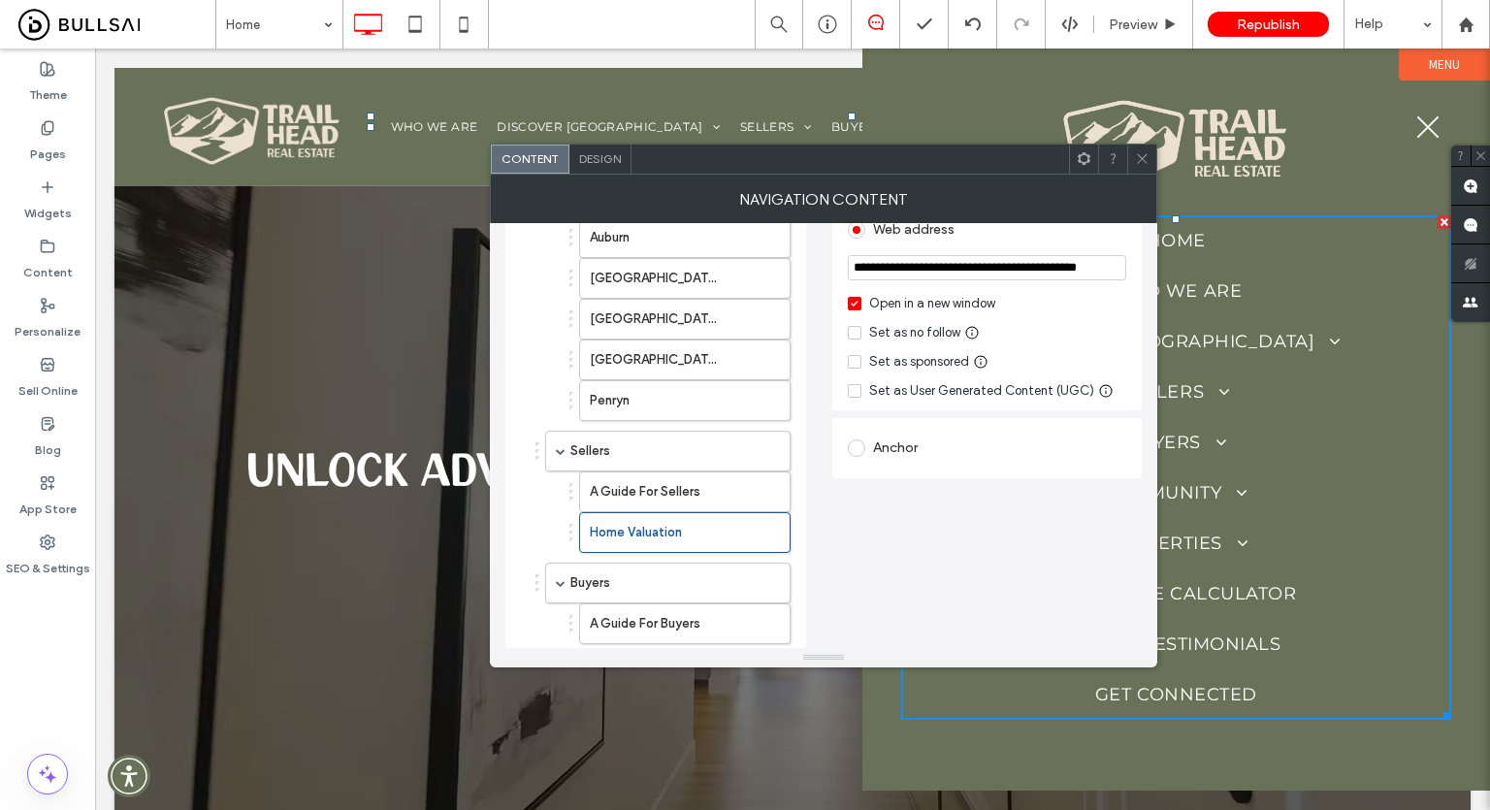
scroll to position [291, 0]
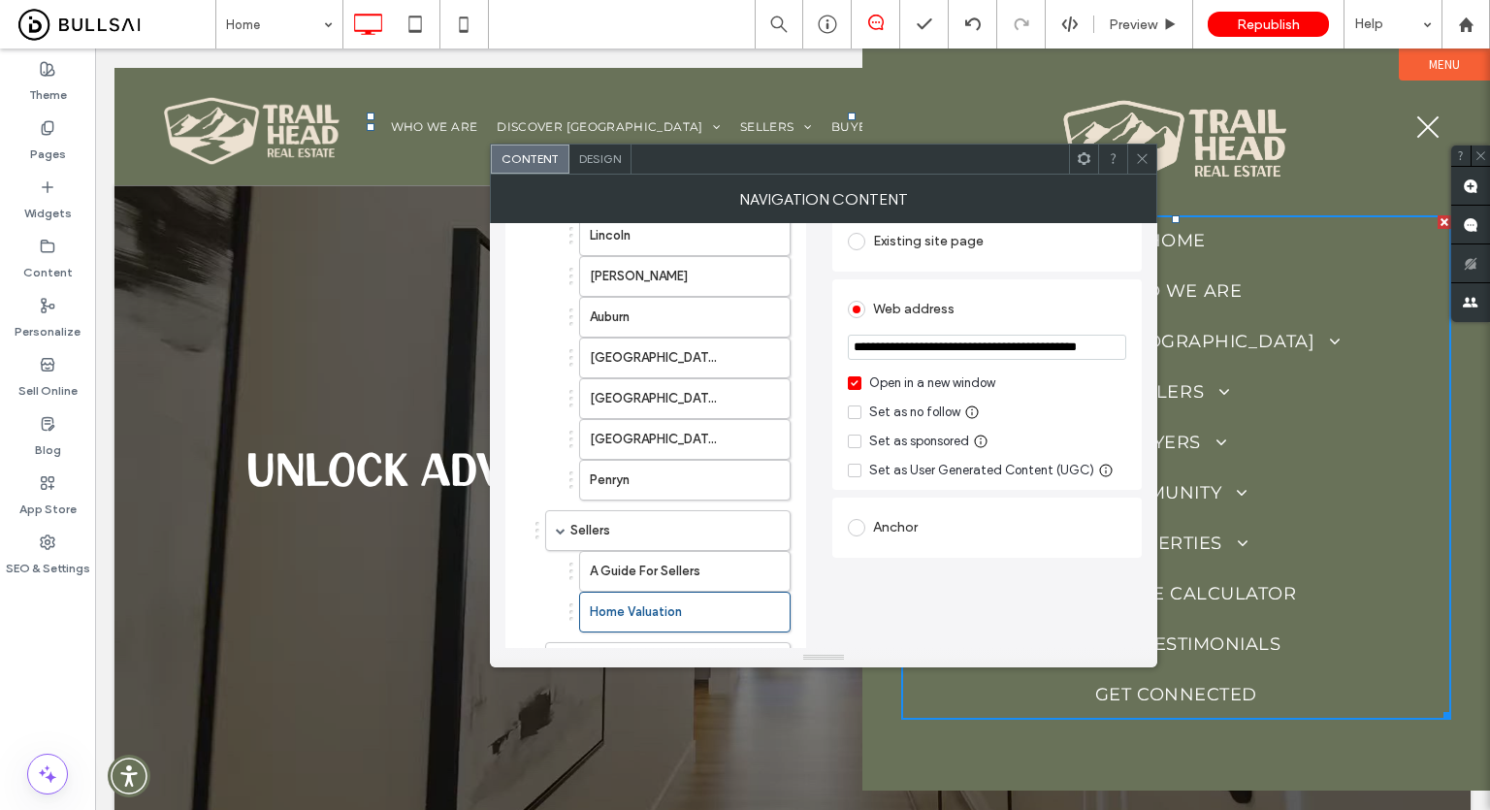
click at [938, 384] on div "Open in a new window" at bounding box center [932, 382] width 126 height 19
click at [1142, 161] on icon at bounding box center [1142, 158] width 15 height 15
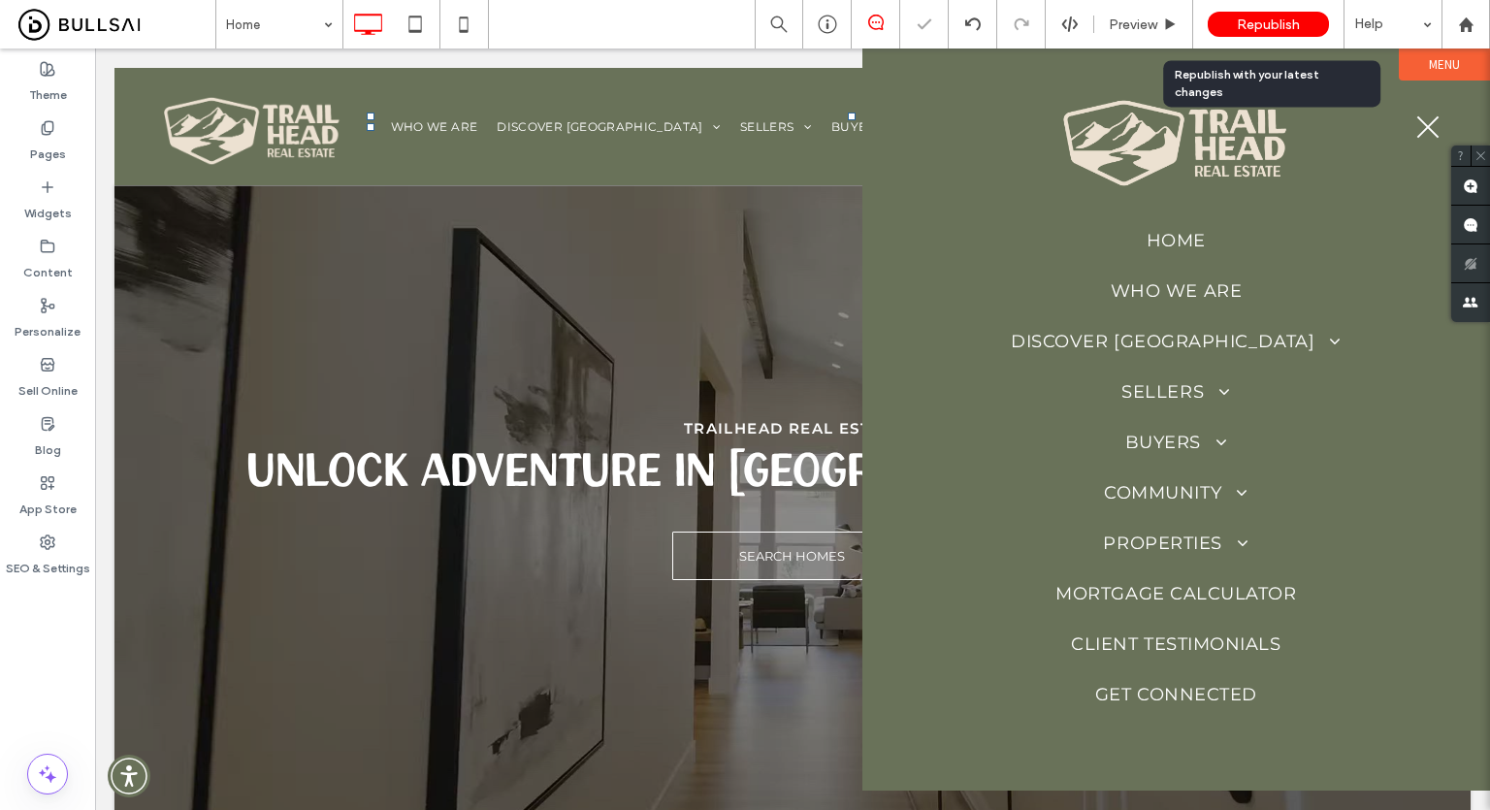
click at [1280, 23] on span "Republish" at bounding box center [1267, 24] width 63 height 16
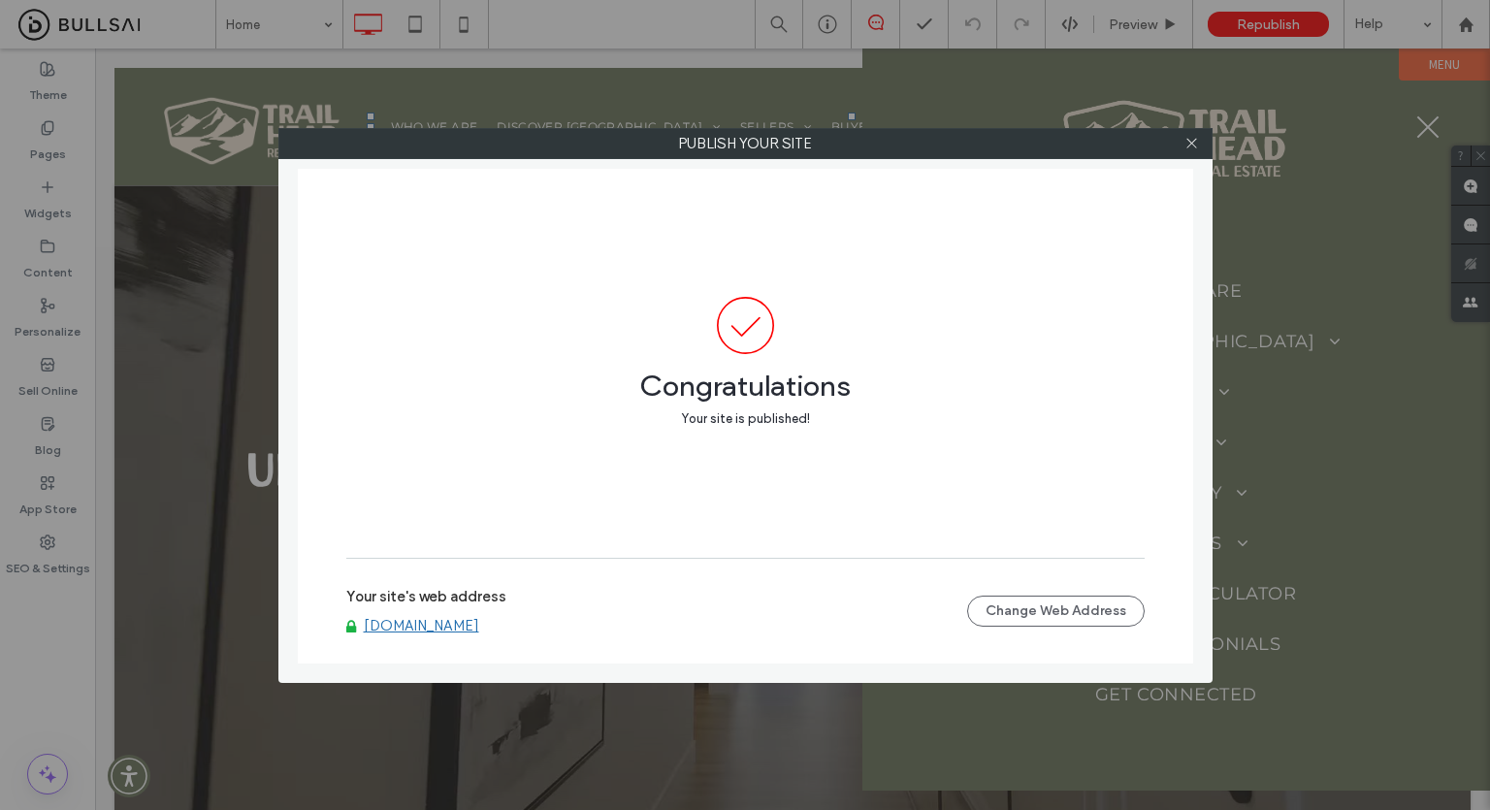
click at [1199, 136] on div at bounding box center [1191, 143] width 29 height 29
click at [1199, 138] on icon at bounding box center [1191, 143] width 15 height 15
